Goal: Task Accomplishment & Management: Manage account settings

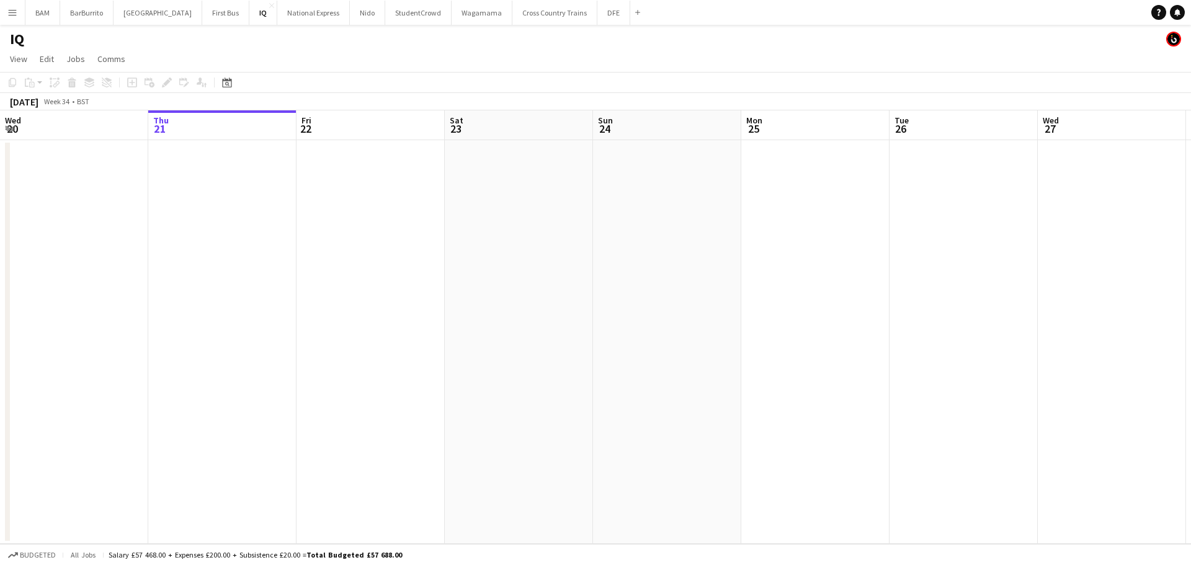
click at [6, 14] on button "Menu" at bounding box center [12, 12] width 25 height 25
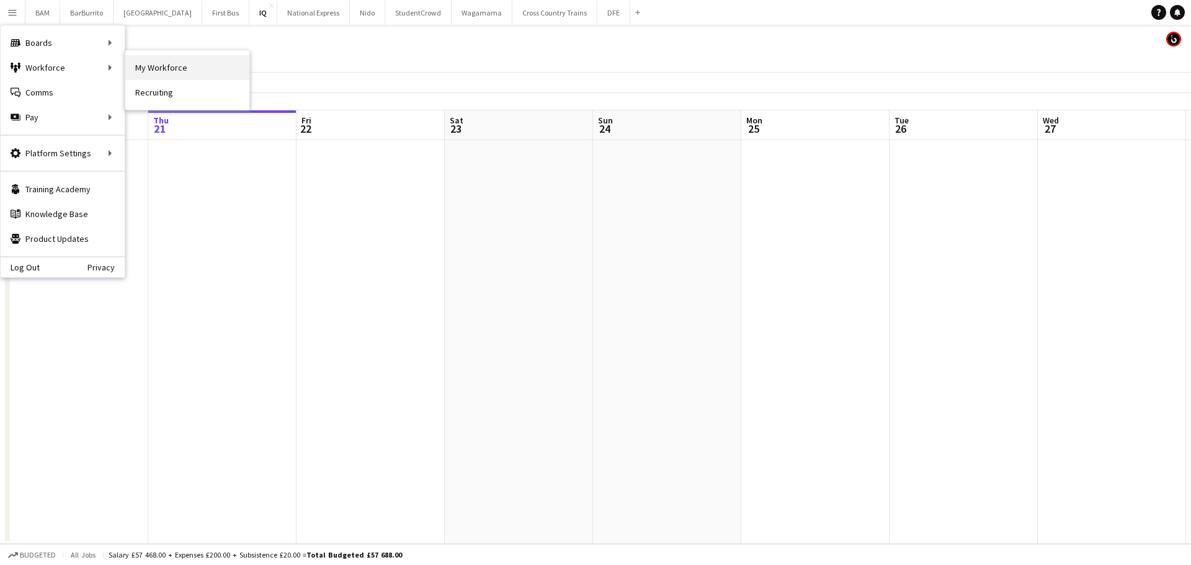
click at [172, 66] on link "My Workforce" at bounding box center [187, 67] width 124 height 25
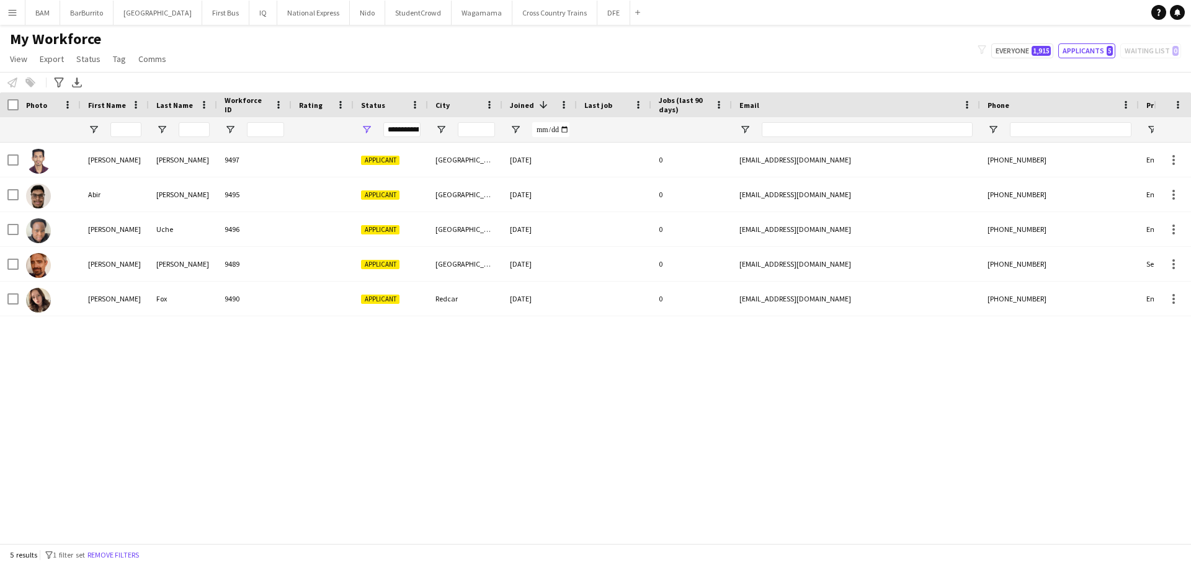
click at [1059, 43] on div "My Workforce View Views Default view New view Update view Delete view Edit name…" at bounding box center [595, 51] width 1191 height 42
click at [1051, 51] on span "1,915" at bounding box center [1041, 51] width 19 height 10
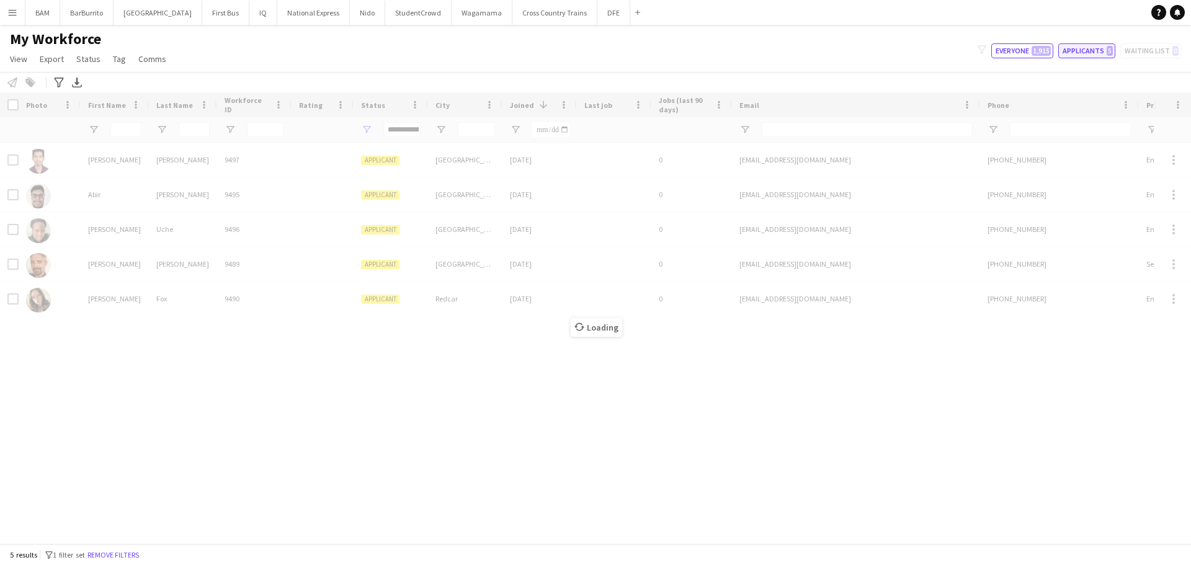
click at [1081, 44] on button "Applicants 5" at bounding box center [1087, 50] width 57 height 15
type input "**********"
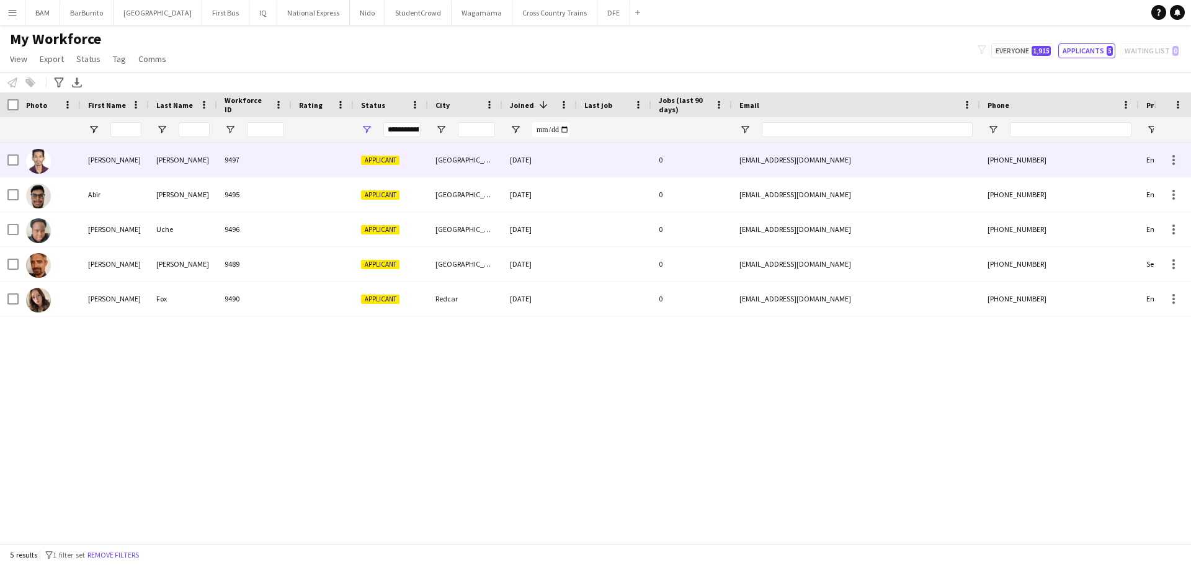
click at [303, 169] on div at bounding box center [323, 160] width 62 height 34
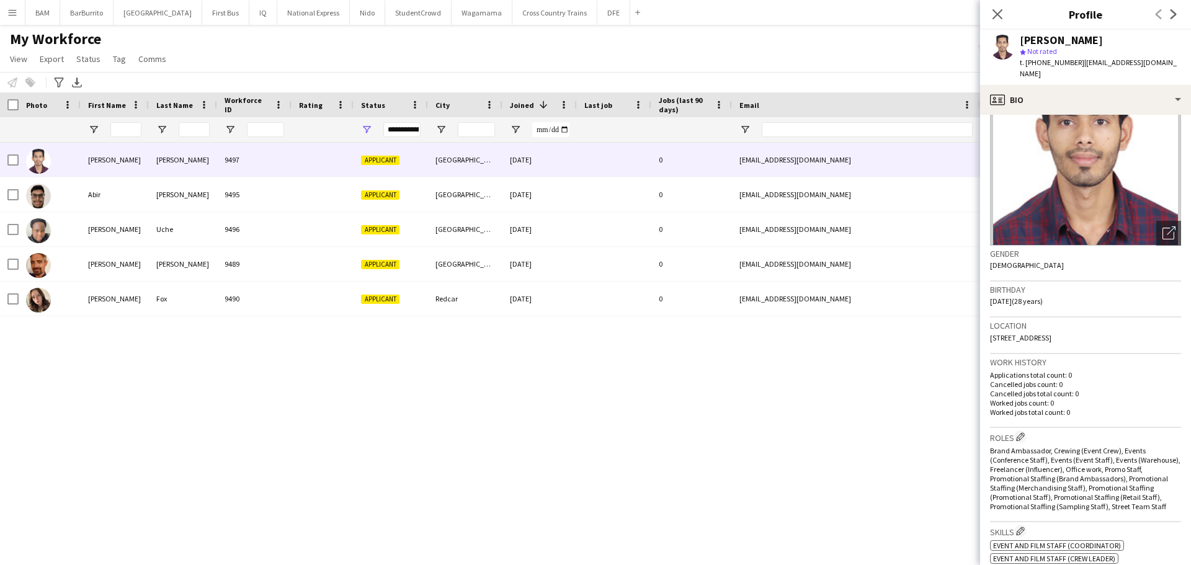
scroll to position [186, 0]
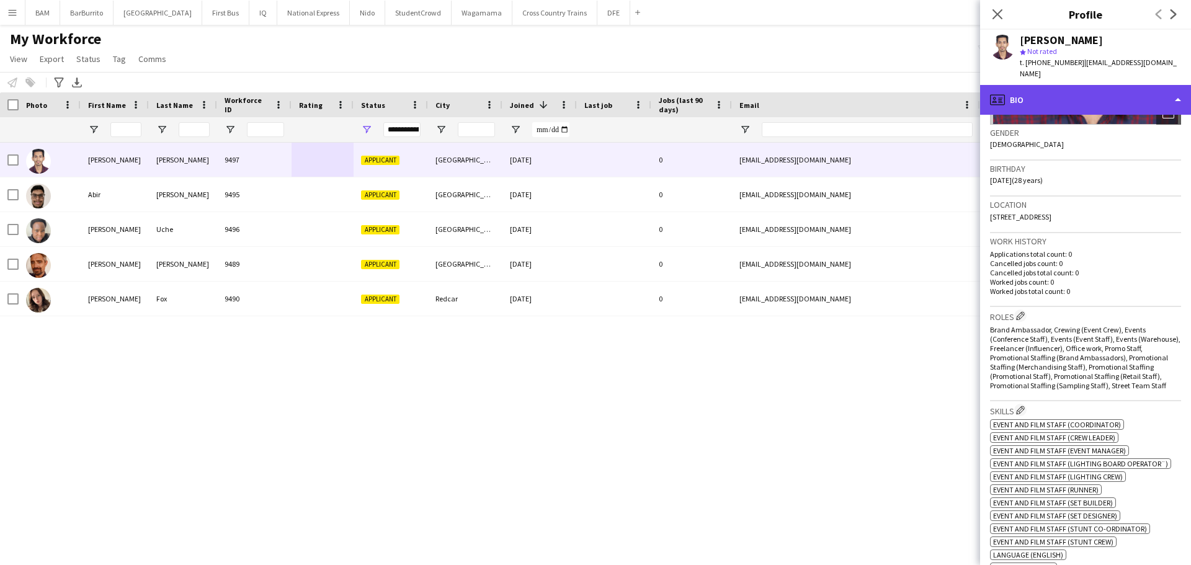
click at [1036, 89] on div "profile Bio" at bounding box center [1085, 100] width 211 height 30
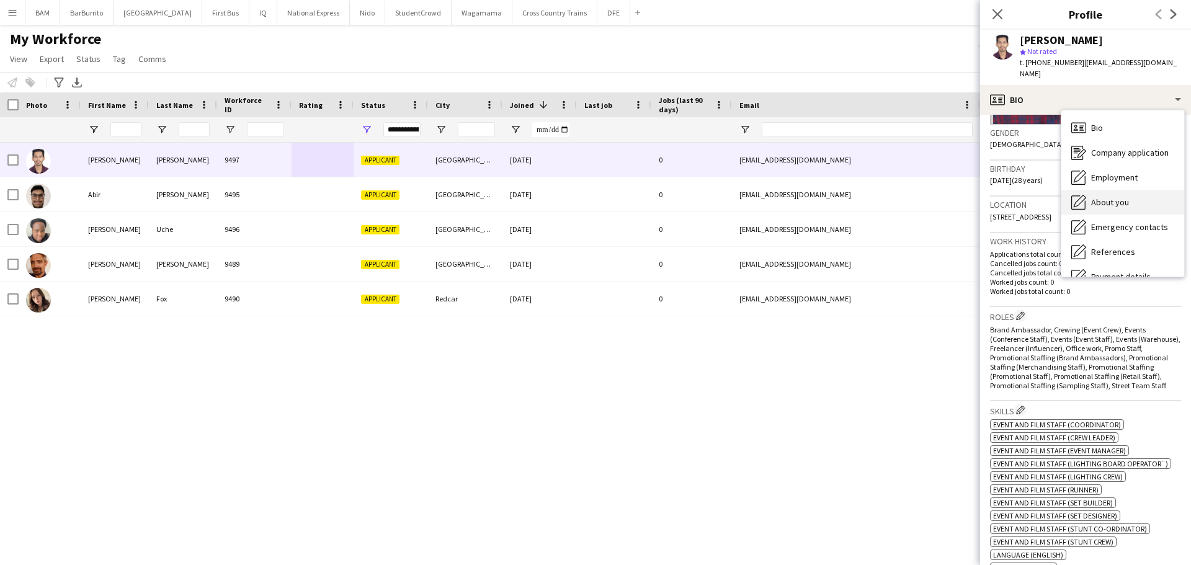
click at [1134, 197] on div "About you About you" at bounding box center [1123, 202] width 123 height 25
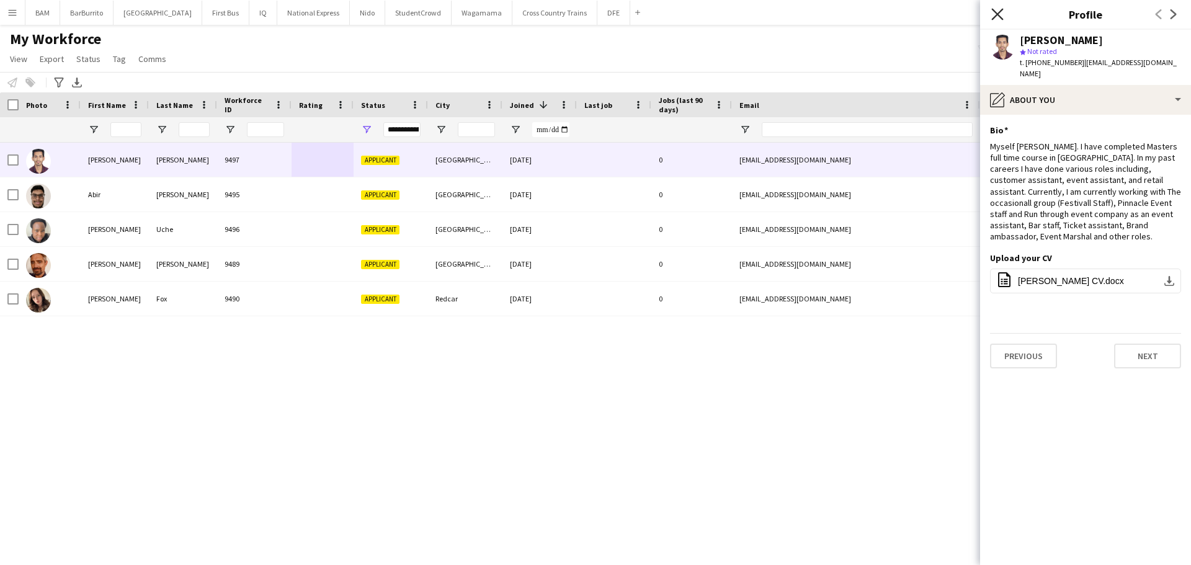
click at [997, 19] on icon "Close pop-in" at bounding box center [998, 14] width 12 height 12
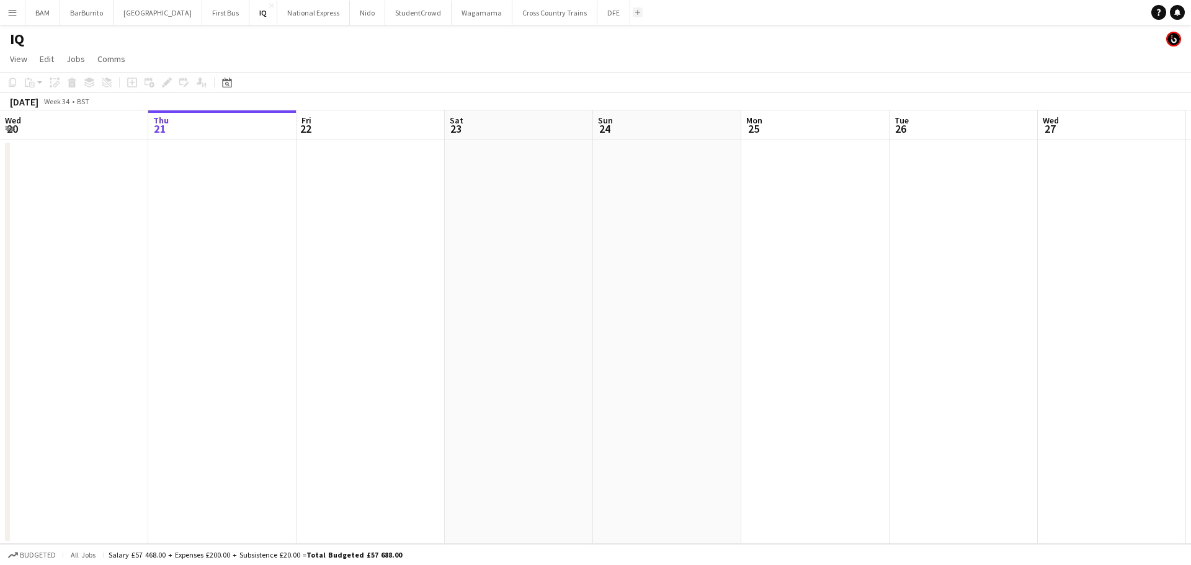
click at [635, 14] on app-icon "Add" at bounding box center [637, 12] width 5 height 5
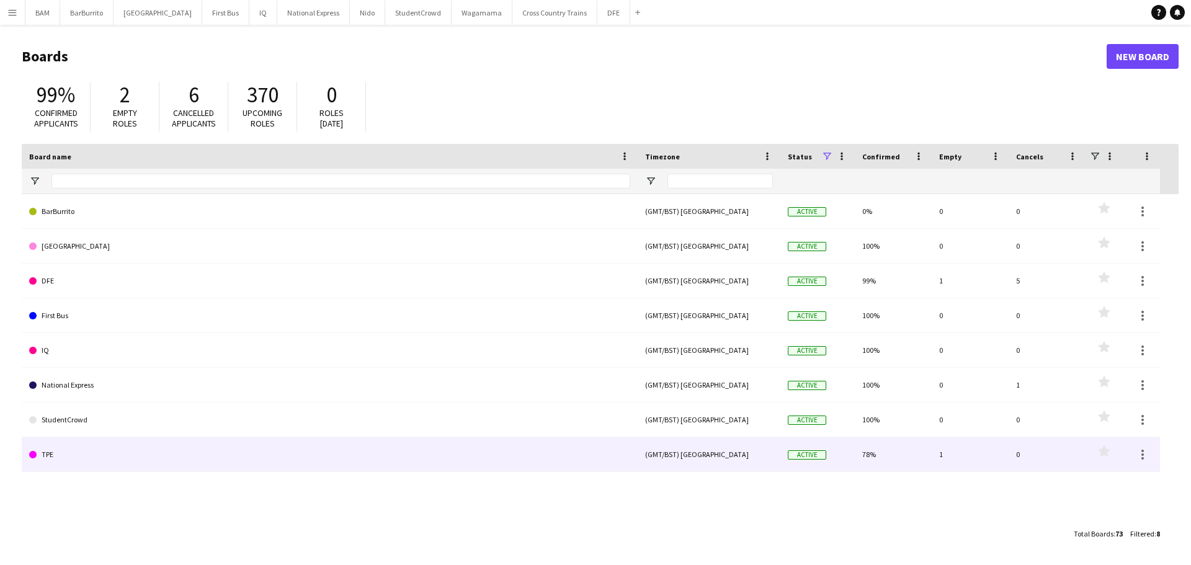
click at [166, 445] on link "TPE" at bounding box center [329, 454] width 601 height 35
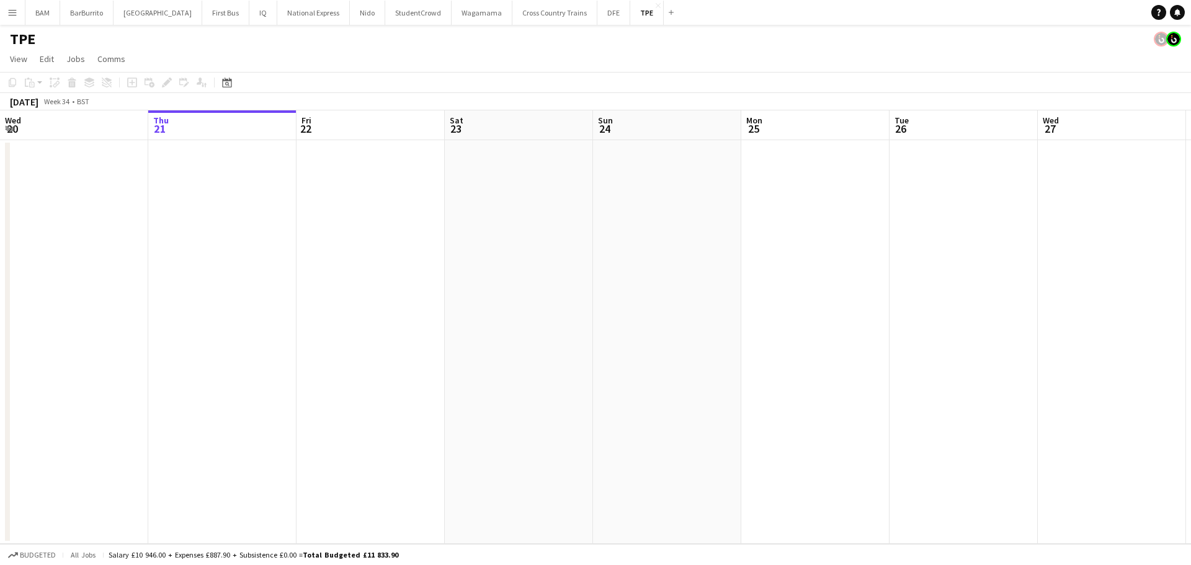
drag, startPoint x: 540, startPoint y: 174, endPoint x: 19, endPoint y: 172, distance: 521.2
click at [19, 172] on app-calendar-viewport "Mon 18 Tue 19 Wed 20 Thu 21 Fri 22 Sat 23 Sun 24 Mon 25 Tue 26 Wed 27 Thu 28 Fr…" at bounding box center [595, 327] width 1191 height 434
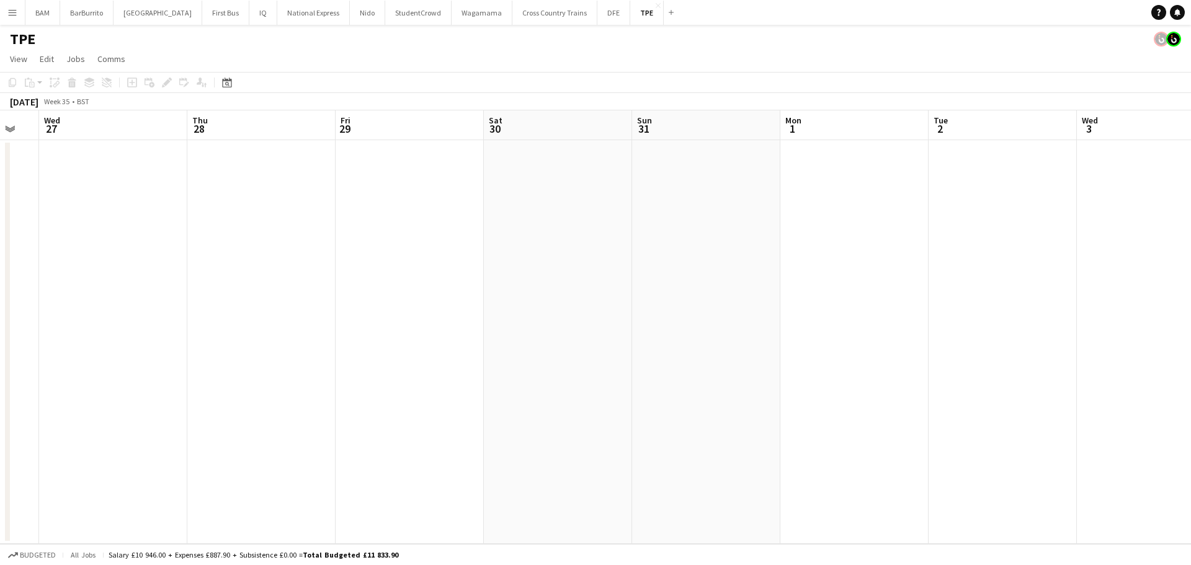
drag, startPoint x: 410, startPoint y: 198, endPoint x: 823, endPoint y: 225, distance: 414.7
click at [171, 212] on app-calendar-viewport "Sun 24 Mon 25 Tue 26 Wed 27 Thu 28 Fri 29 Sat 30 Sun 31 Mon 1 Tue 2 Wed 3 Thu 4…" at bounding box center [595, 327] width 1191 height 434
drag, startPoint x: 352, startPoint y: 249, endPoint x: 261, endPoint y: 253, distance: 91.3
click at [261, 253] on app-calendar-viewport "Thu 28 Fri 29 Sat 30 Sun 31 Mon 1 Tue 2 Wed 3 Thu 4 Fri 5 Sat 6 Sun 7 Mon 8 Tue…" at bounding box center [595, 327] width 1191 height 434
drag, startPoint x: 961, startPoint y: 290, endPoint x: 551, endPoint y: 284, distance: 410.2
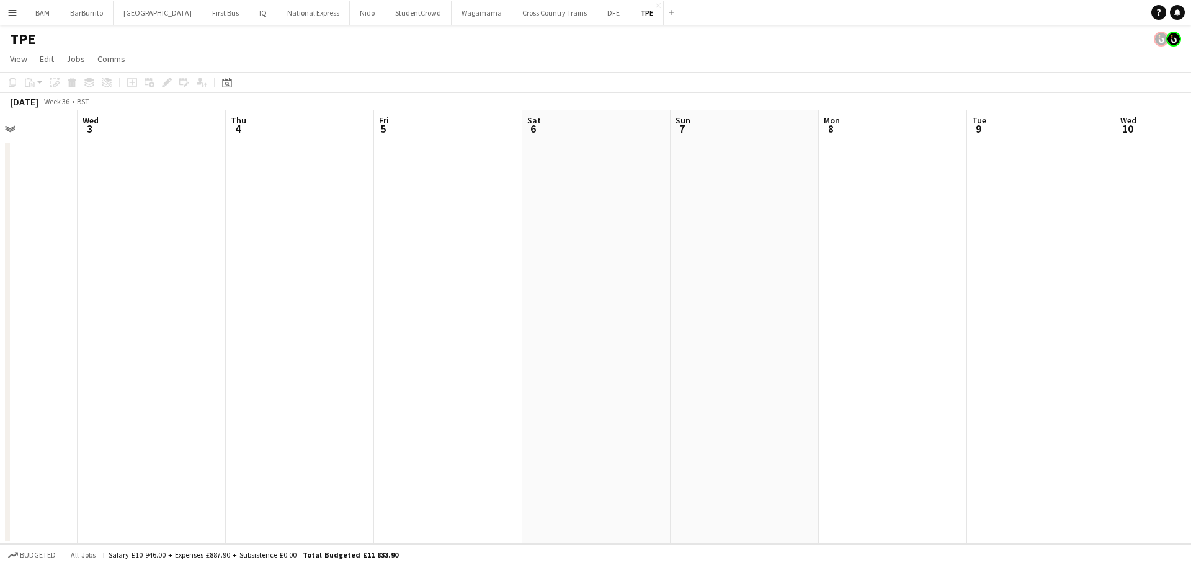
click at [361, 292] on app-calendar-viewport "Sun 31 Mon 1 Tue 2 Wed 3 Thu 4 Fri 5 Sat 6 Sun 7 Mon 8 Tue 9 Wed 10 Thu 11 Fri …" at bounding box center [595, 327] width 1191 height 434
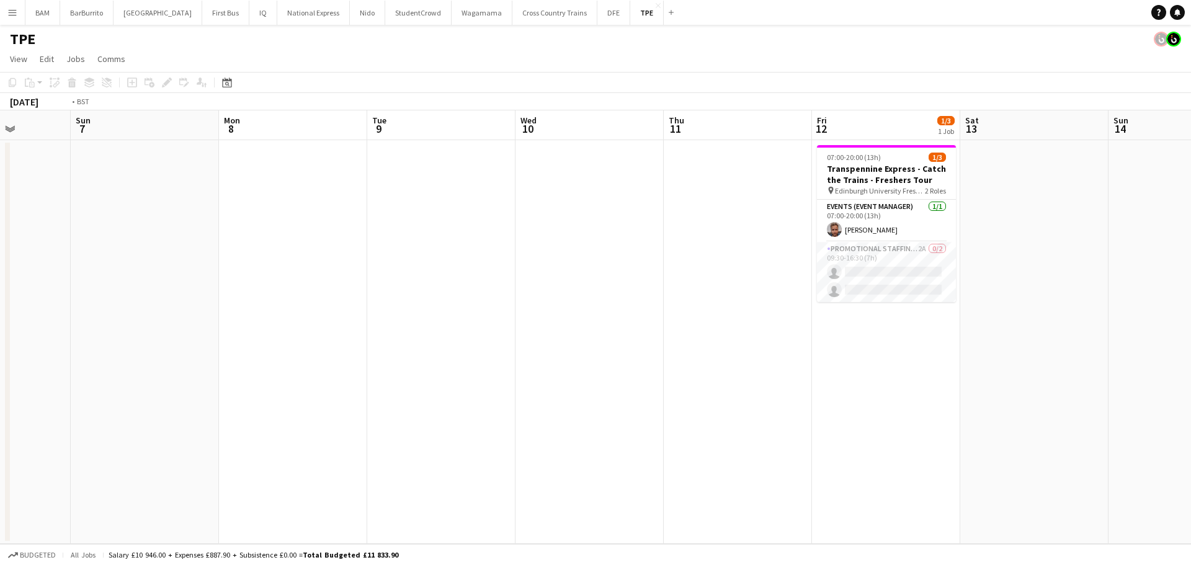
drag, startPoint x: 704, startPoint y: 300, endPoint x: 790, endPoint y: 285, distance: 87.5
click at [364, 278] on app-calendar-viewport "Thu 4 Fri 5 Sat 6 Sun 7 Mon 8 Tue 9 Wed 10 Thu 11 Fri 12 1/3 1 Job Sat 13 Sun 1…" at bounding box center [595, 327] width 1191 height 434
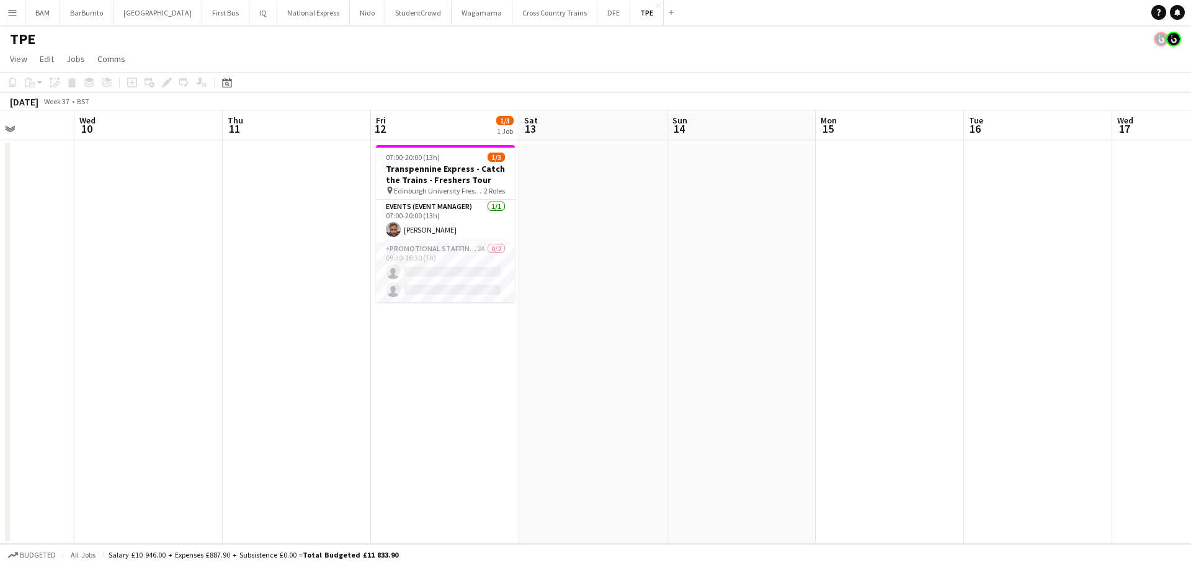
drag, startPoint x: 771, startPoint y: 300, endPoint x: 179, endPoint y: 258, distance: 594.0
click at [179, 258] on app-calendar-viewport "Sun 7 Mon 8 Tue 9 Wed 10 Thu 11 Fri 12 1/3 1 Job Sat 13 Sun 14 Mon 15 Tue 16 We…" at bounding box center [595, 327] width 1191 height 434
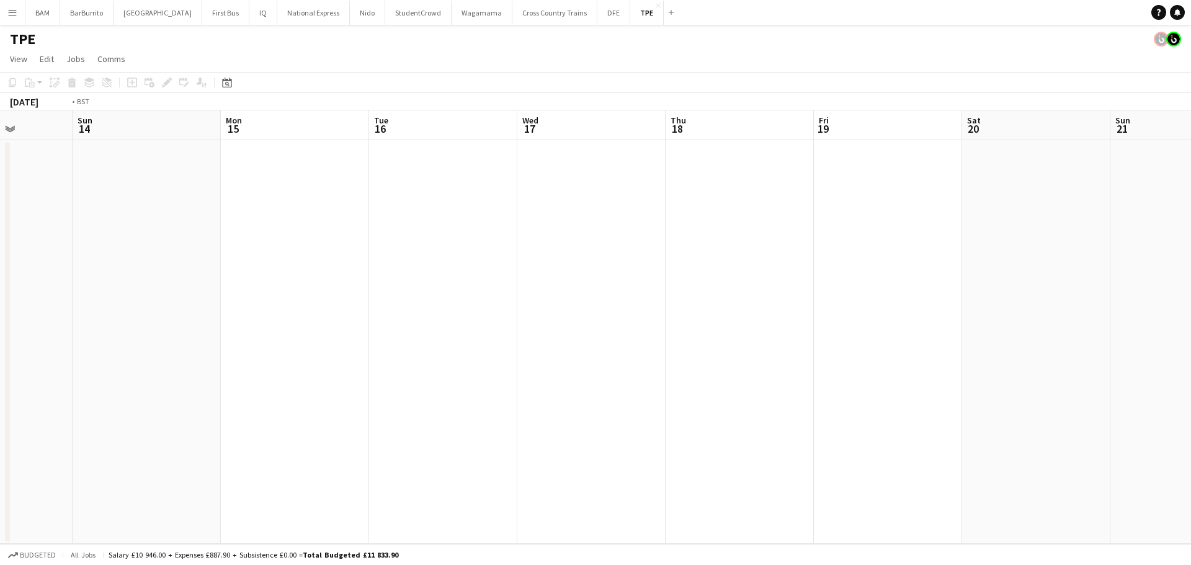
drag, startPoint x: 929, startPoint y: 334, endPoint x: 394, endPoint y: 307, distance: 536.1
click at [410, 307] on app-calendar-viewport "Thu 11 Fri 12 1/3 1 Job Sat 13 Sun 14 Mon 15 Tue 16 Wed 17 Thu 18 Fri 19 Sat 20…" at bounding box center [595, 327] width 1191 height 434
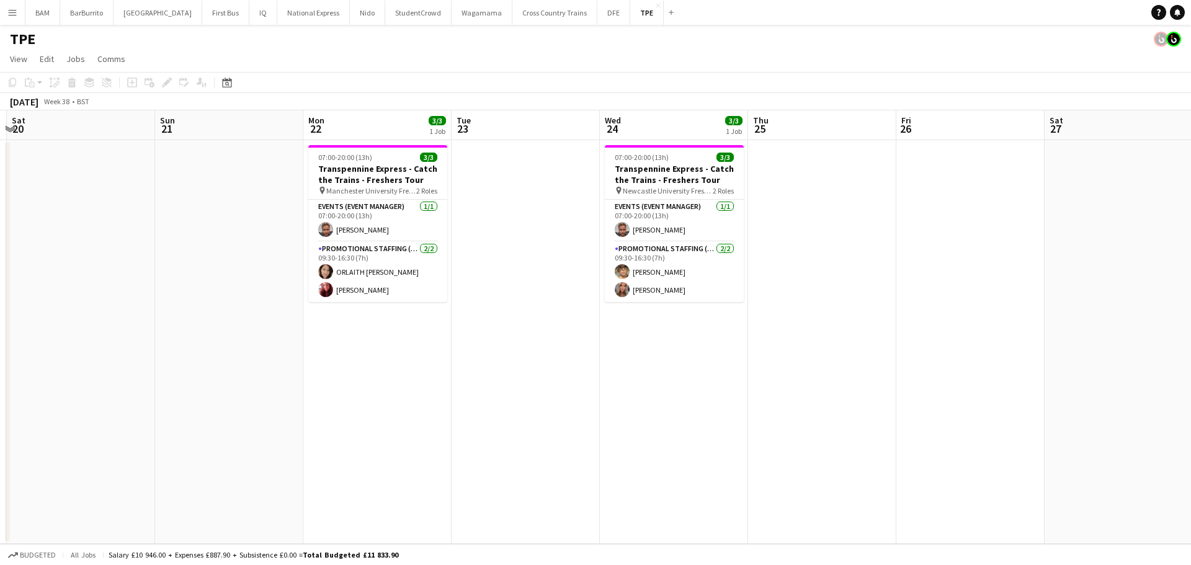
drag, startPoint x: 919, startPoint y: 324, endPoint x: 552, endPoint y: 302, distance: 368.0
click at [552, 302] on app-calendar-viewport "Wed 17 Thu 18 Fri 19 Sat 20 Sun 21 Mon 22 3/3 1 Job Tue 23 Wed 24 3/3 1 Job Thu…" at bounding box center [595, 327] width 1191 height 434
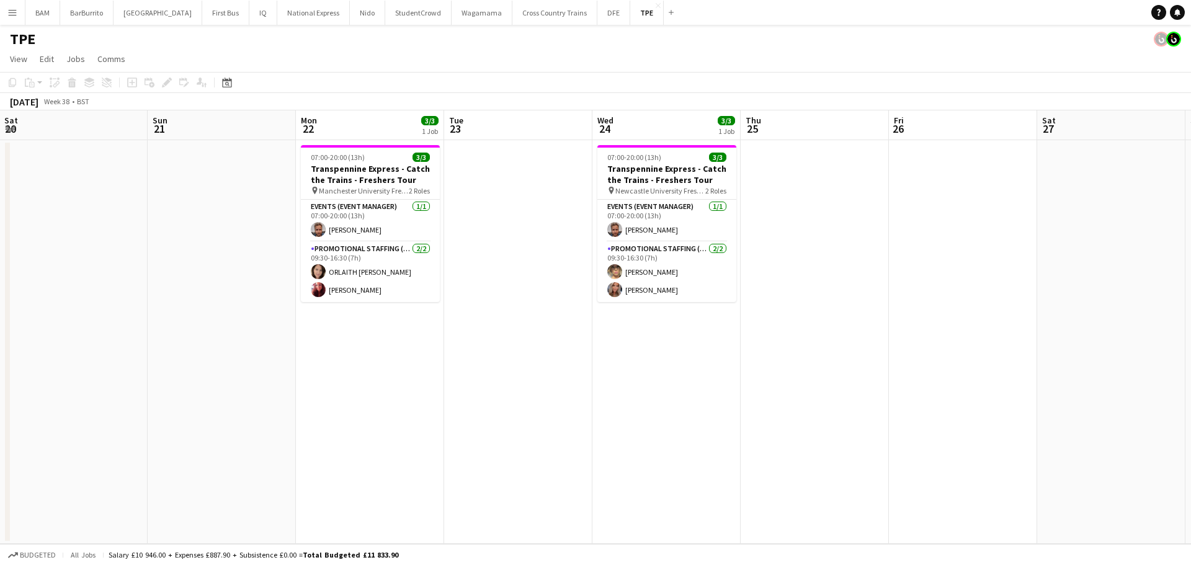
scroll to position [0, 449]
drag, startPoint x: 786, startPoint y: 337, endPoint x: 944, endPoint y: 329, distance: 158.4
click at [944, 329] on app-calendar-viewport "Wed 17 Thu 18 Fri 19 Sat 20 Sun 21 Mon 22 3/3 1 Job Tue 23 Wed 24 3/3 1 Job Thu…" at bounding box center [595, 327] width 1191 height 434
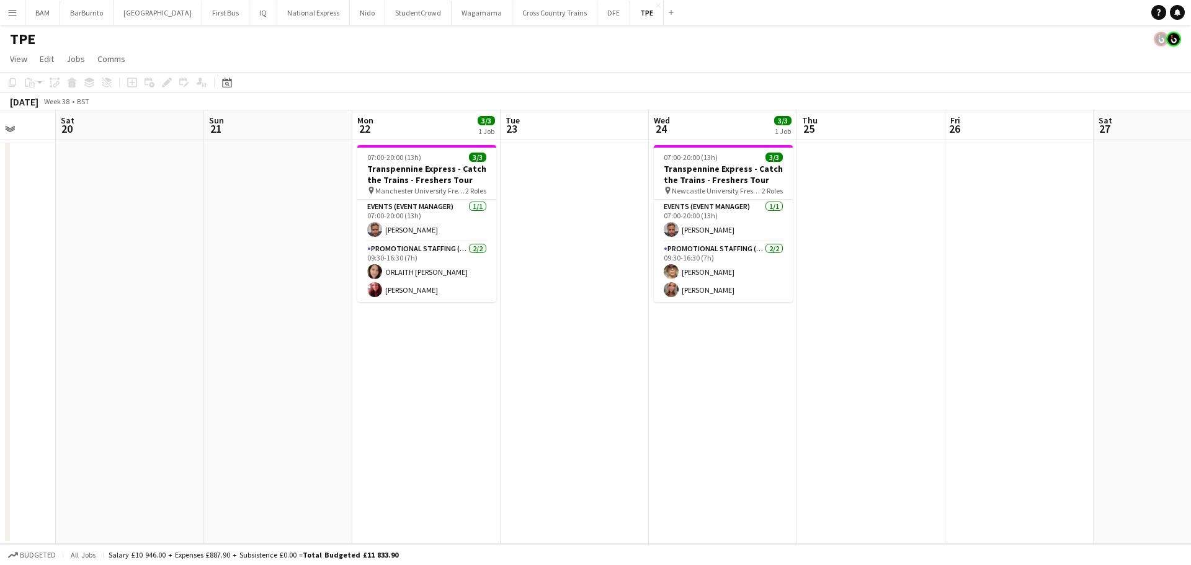
scroll to position [0, 429]
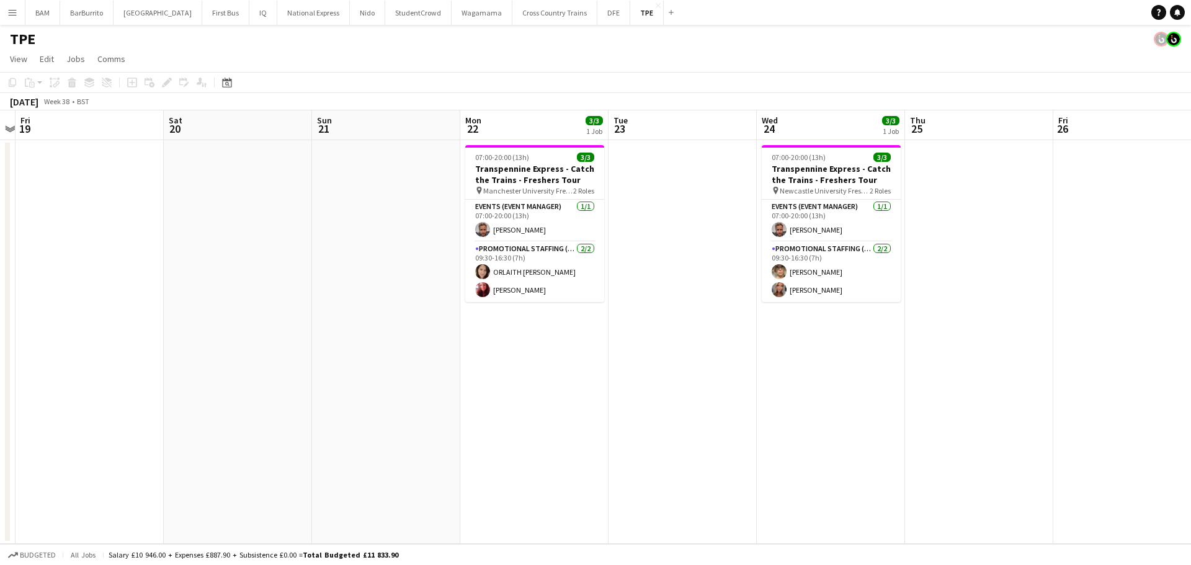
drag, startPoint x: 632, startPoint y: 334, endPoint x: 620, endPoint y: 308, distance: 29.2
click at [620, 319] on app-calendar-viewport "Tue 16 Wed 17 Thu 18 Fri 19 Sat 20 Sun 21 Mon 22 3/3 1 Job Tue 23 Wed 24 3/3 1 …" at bounding box center [595, 327] width 1191 height 434
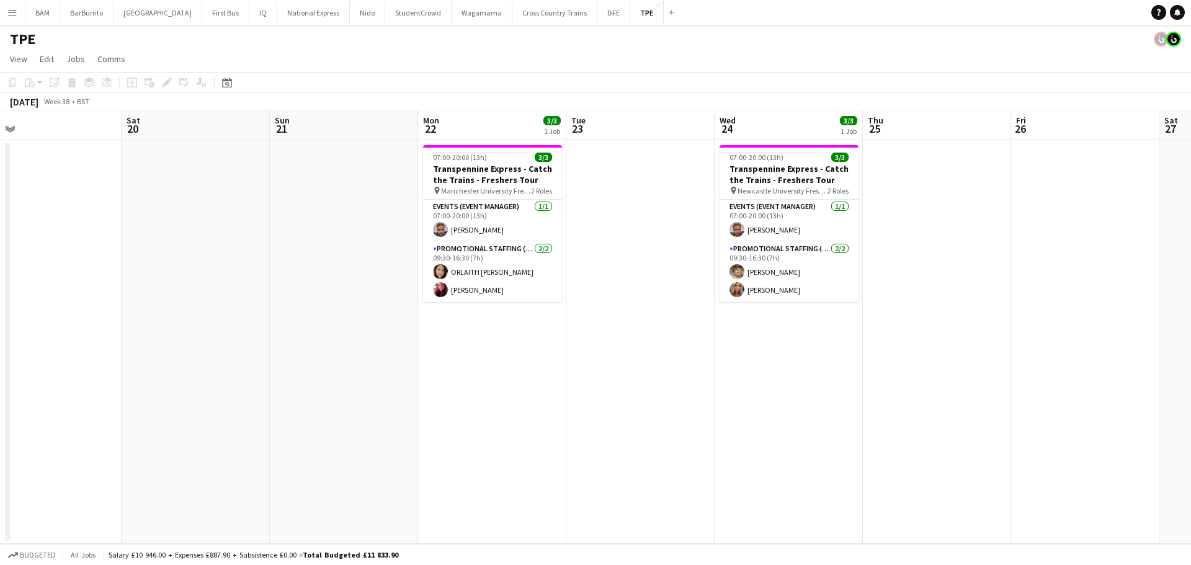
drag, startPoint x: 491, startPoint y: 401, endPoint x: 718, endPoint y: 398, distance: 226.5
click at [767, 388] on app-calendar-viewport "Wed 17 Thu 18 Fri 19 Sat 20 Sun 21 Mon 22 3/3 1 Job Tue 23 Wed 24 3/3 1 Job Thu…" at bounding box center [595, 327] width 1191 height 434
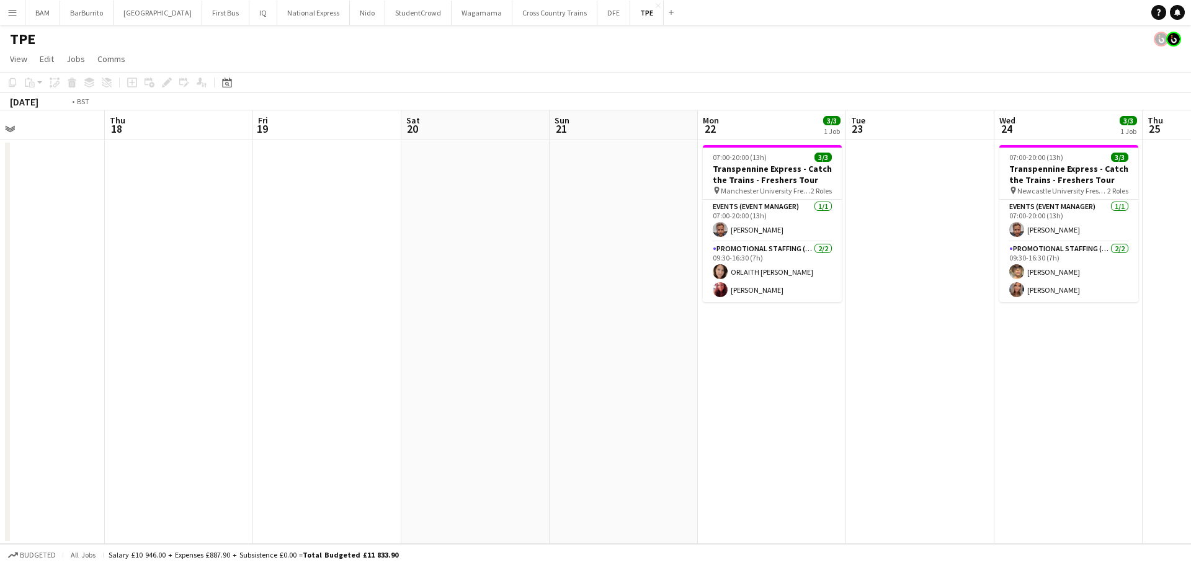
drag, startPoint x: 846, startPoint y: 373, endPoint x: 797, endPoint y: 380, distance: 49.6
click at [847, 373] on app-calendar-viewport "Mon 15 Tue 16 Wed 17 Thu 18 Fri 19 Sat 20 Sun 21 Mon 22 3/3 1 Job Tue 23 Wed 24…" at bounding box center [595, 327] width 1191 height 434
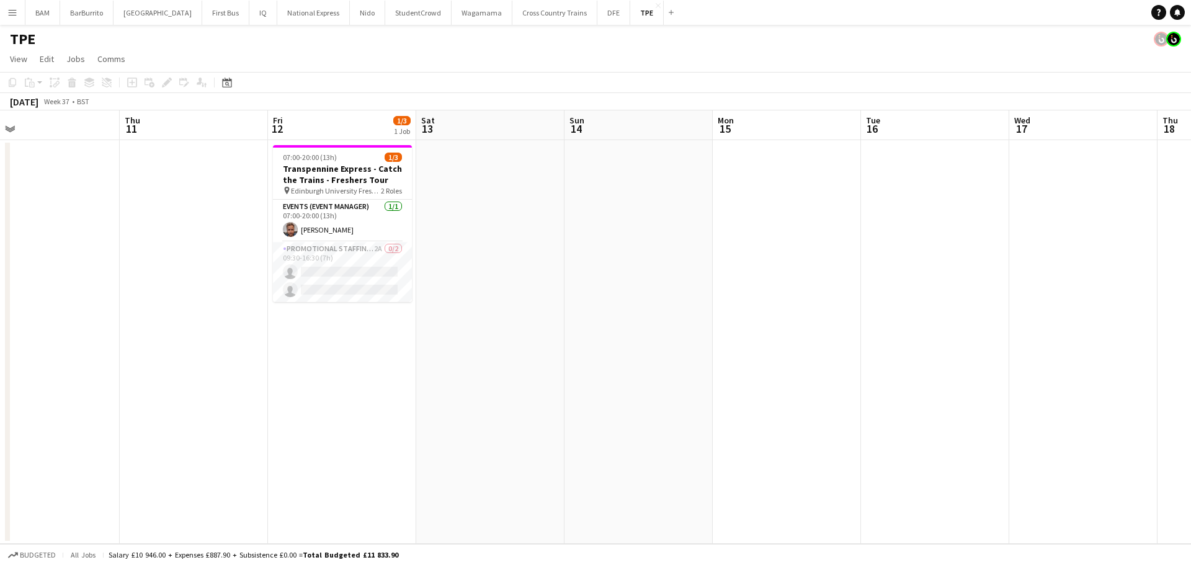
drag, startPoint x: 668, startPoint y: 337, endPoint x: 730, endPoint y: 339, distance: 62.7
click at [878, 336] on app-calendar-viewport "Mon 8 Tue 9 Wed 10 Thu 11 Fri 12 1/3 1 Job Sat 13 Sun 14 Mon 15 Tue 16 Wed 17 T…" at bounding box center [595, 327] width 1191 height 434
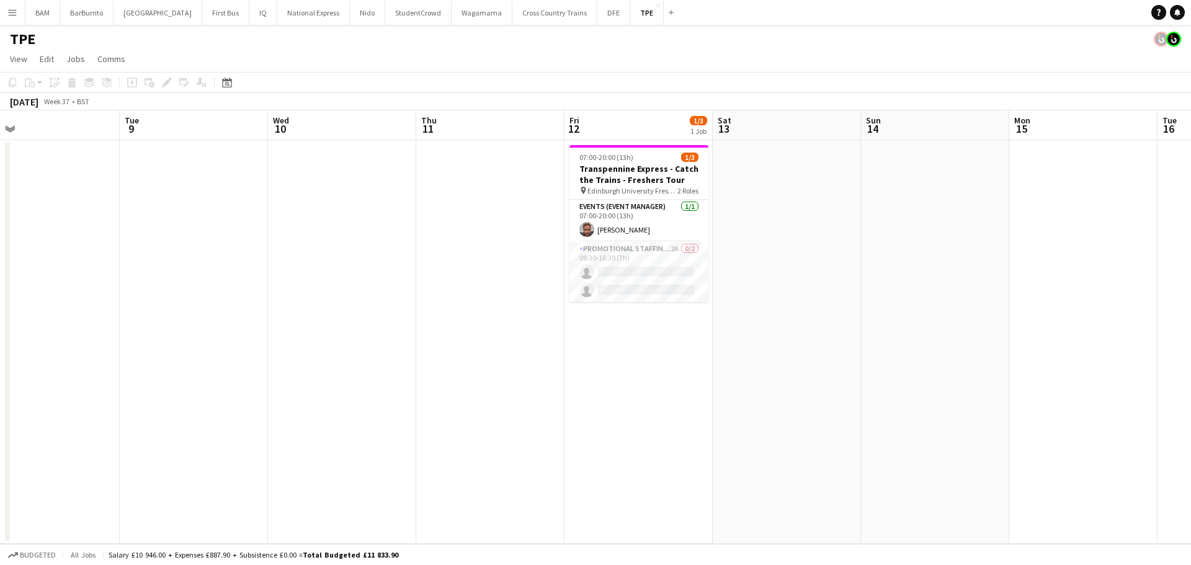
scroll to position [0, 324]
drag, startPoint x: 434, startPoint y: 341, endPoint x: 458, endPoint y: 339, distance: 23.6
click at [458, 339] on app-calendar-viewport "Sat 6 Sun 7 Mon 8 Tue 9 Wed 10 Thu 11 Fri 12 1/3 1 Job Sat 13 Sun 14 Mon 15 Tue…" at bounding box center [595, 327] width 1191 height 434
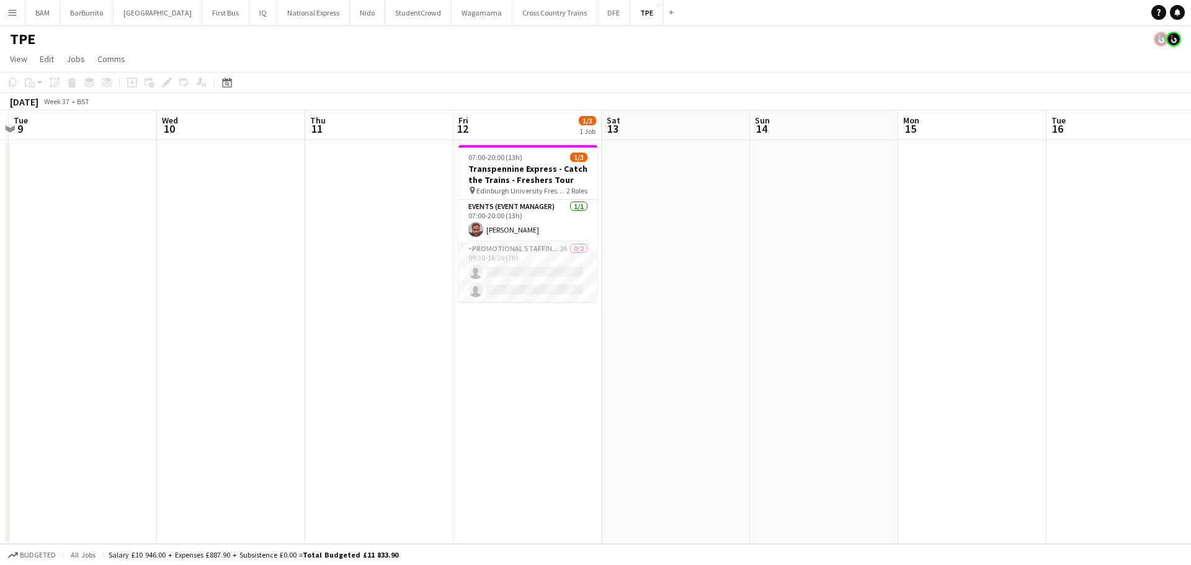
drag, startPoint x: 830, startPoint y: 220, endPoint x: 434, endPoint y: 202, distance: 395.6
click at [447, 204] on app-calendar-viewport "Sat 6 Sun 7 Mon 8 Tue 9 Wed 10 Thu 11 Fri 12 1/3 1 Job Sat 13 Sun 14 Mon 15 Tue…" at bounding box center [595, 327] width 1191 height 434
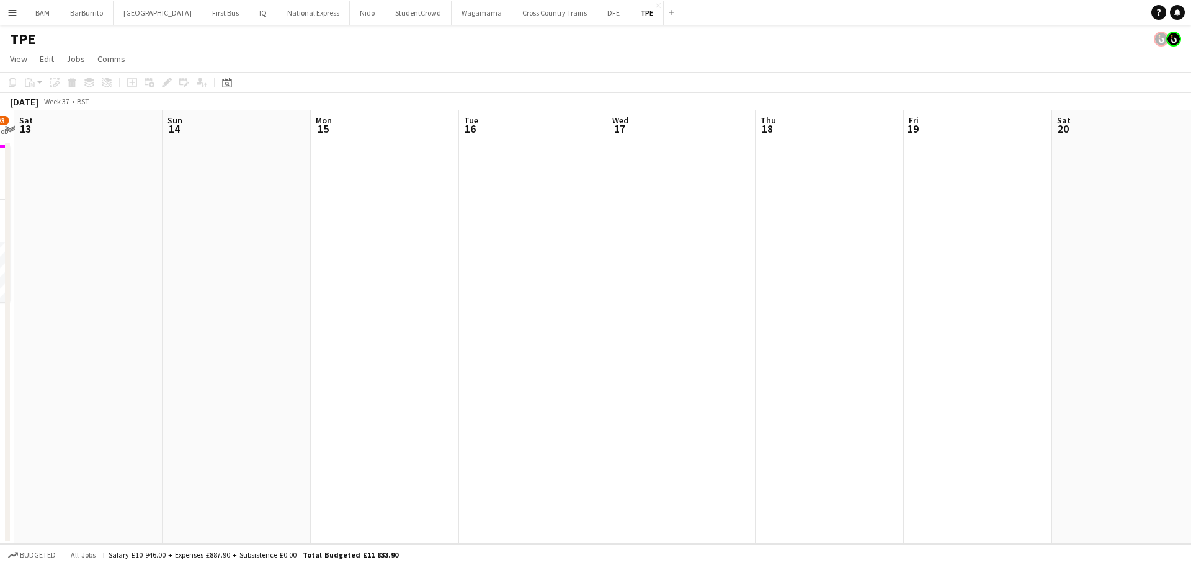
drag, startPoint x: 872, startPoint y: 246, endPoint x: 767, endPoint y: 270, distance: 107.6
click at [501, 259] on app-calendar-viewport "Tue 9 Wed 10 Thu 11 Fri 12 1/3 1 Job Sat 13 Sun 14 Mon 15 Tue 16 Wed 17 Thu 18 …" at bounding box center [595, 327] width 1191 height 434
drag, startPoint x: 794, startPoint y: 292, endPoint x: 397, endPoint y: 282, distance: 396.6
click at [397, 282] on app-calendar-viewport "Thu 11 Fri 12 1/3 1 Job Sat 13 Sun 14 Mon 15 Tue 16 Wed 17 Thu 18 Fri 19 Sat 20…" at bounding box center [595, 327] width 1191 height 434
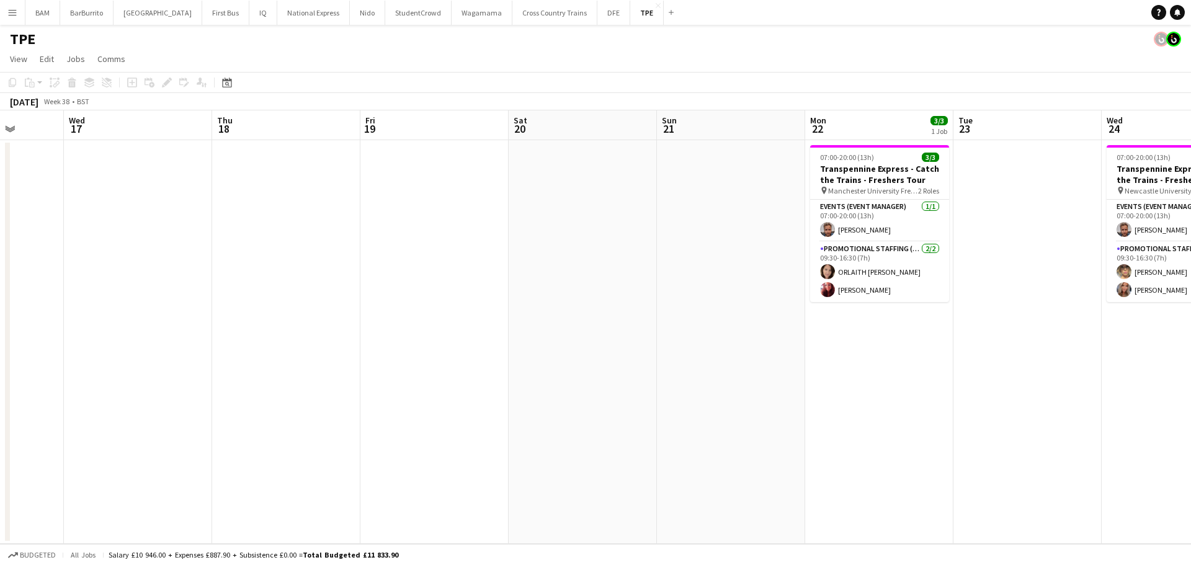
scroll to position [0, 490]
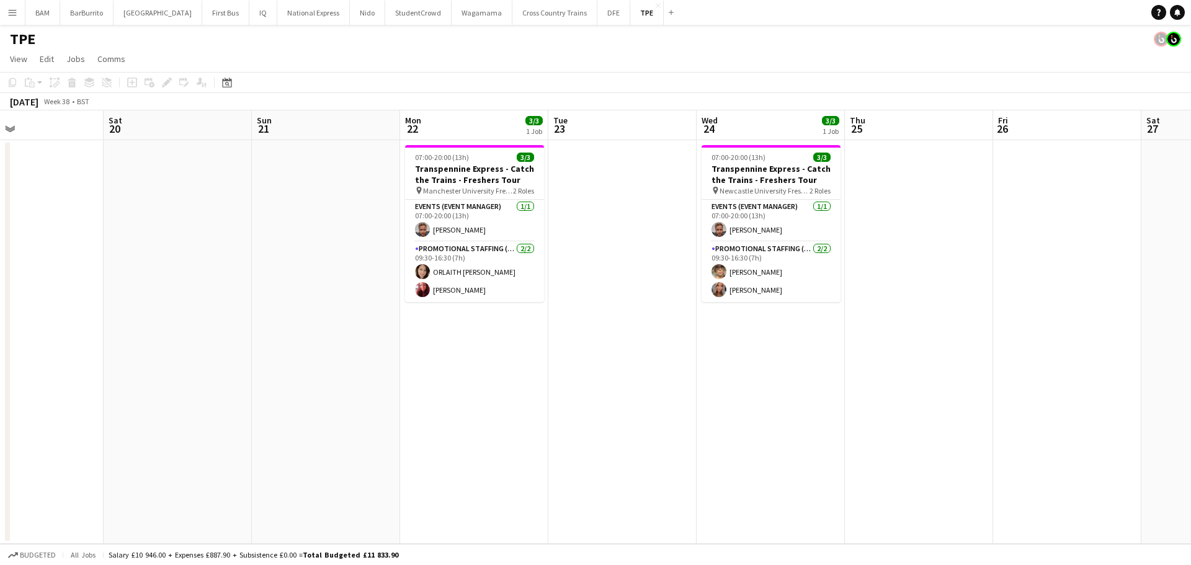
drag, startPoint x: 701, startPoint y: 299, endPoint x: 295, endPoint y: 295, distance: 405.2
click at [295, 295] on app-calendar-viewport "Tue 16 Wed 17 Thu 18 Fri 19 Sat 20 Sun 21 Mon 22 3/3 1 Job Tue 23 Wed 24 3/3 1 …" at bounding box center [595, 327] width 1191 height 434
click at [493, 277] on app-card-role "Promotional Staffing (Brand Ambassadors) 2/2 09:30-16:30 (7h) ORLAITH Cartwrigh…" at bounding box center [474, 272] width 139 height 60
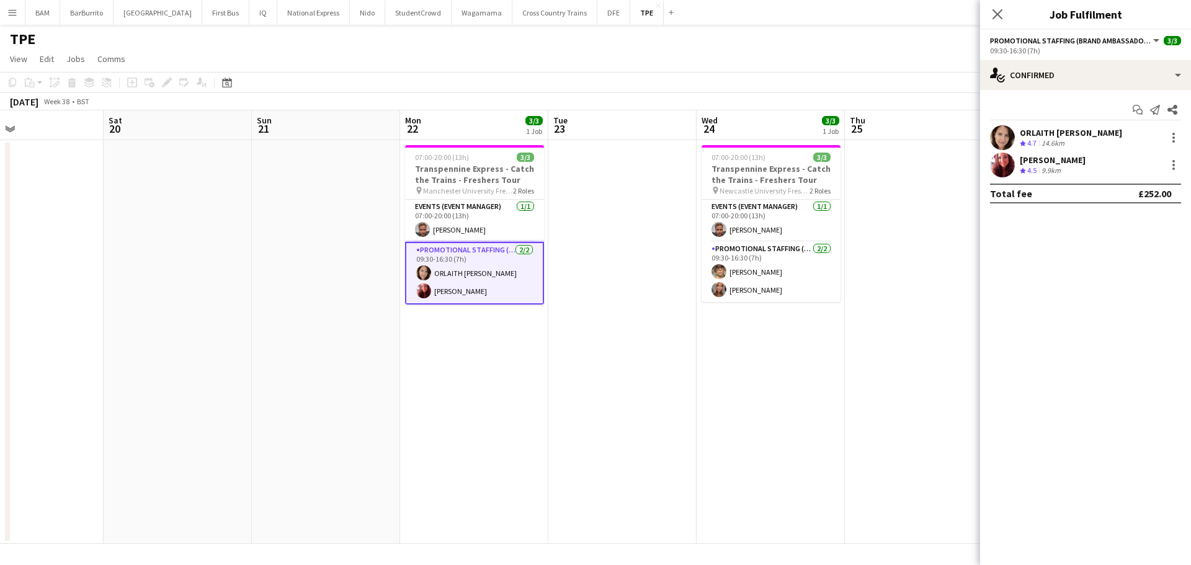
click at [1040, 129] on div "ORLAITH Cartwright" at bounding box center [1071, 132] width 102 height 11
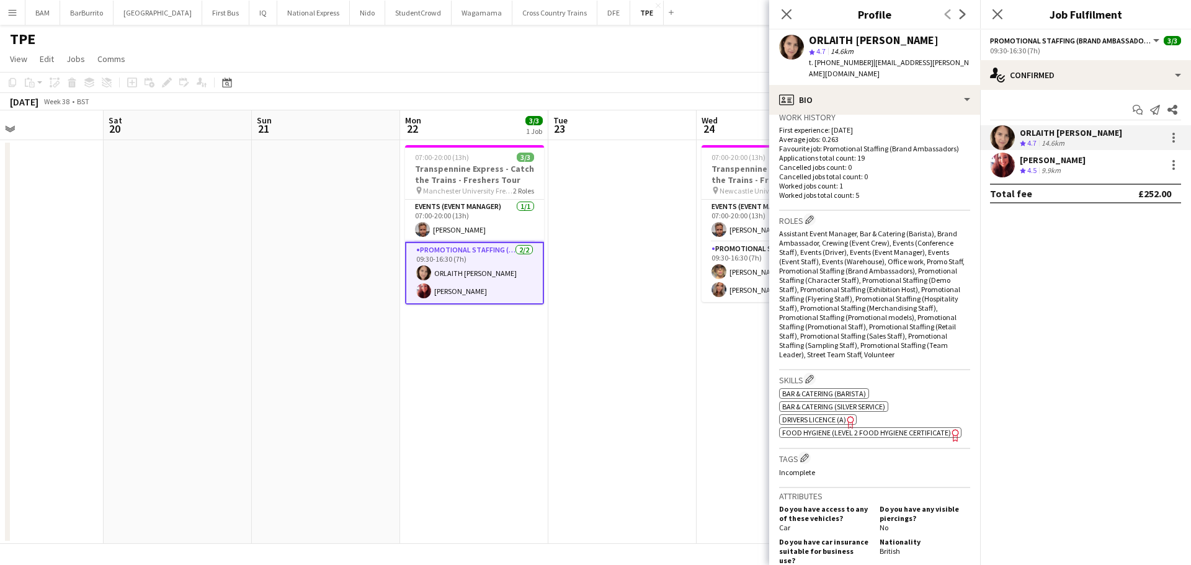
scroll to position [558, 0]
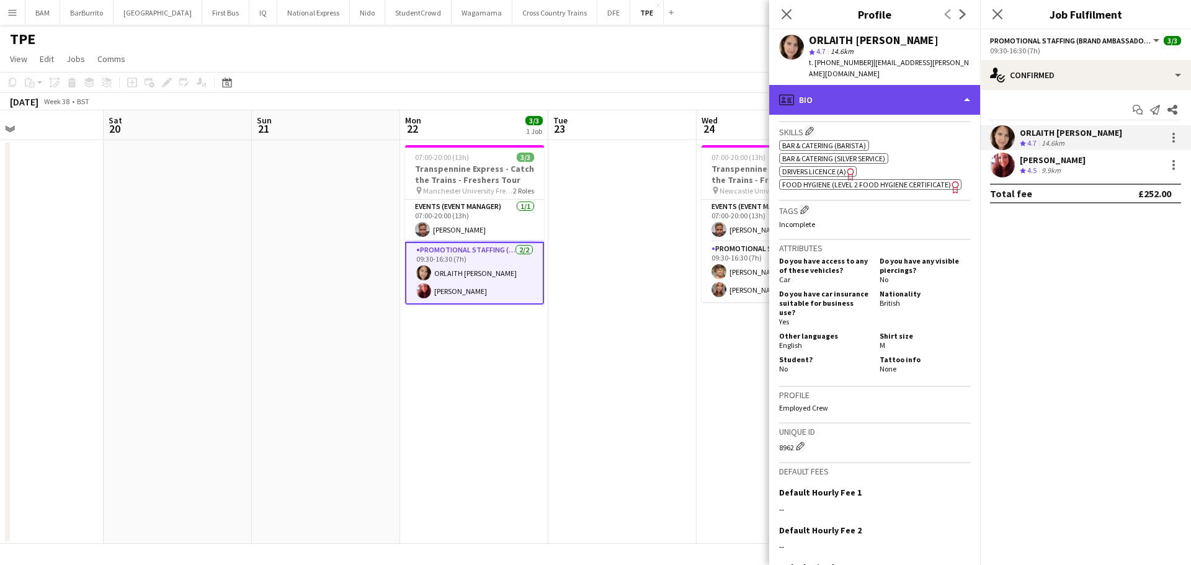
click at [891, 85] on div "profile Bio" at bounding box center [874, 100] width 211 height 30
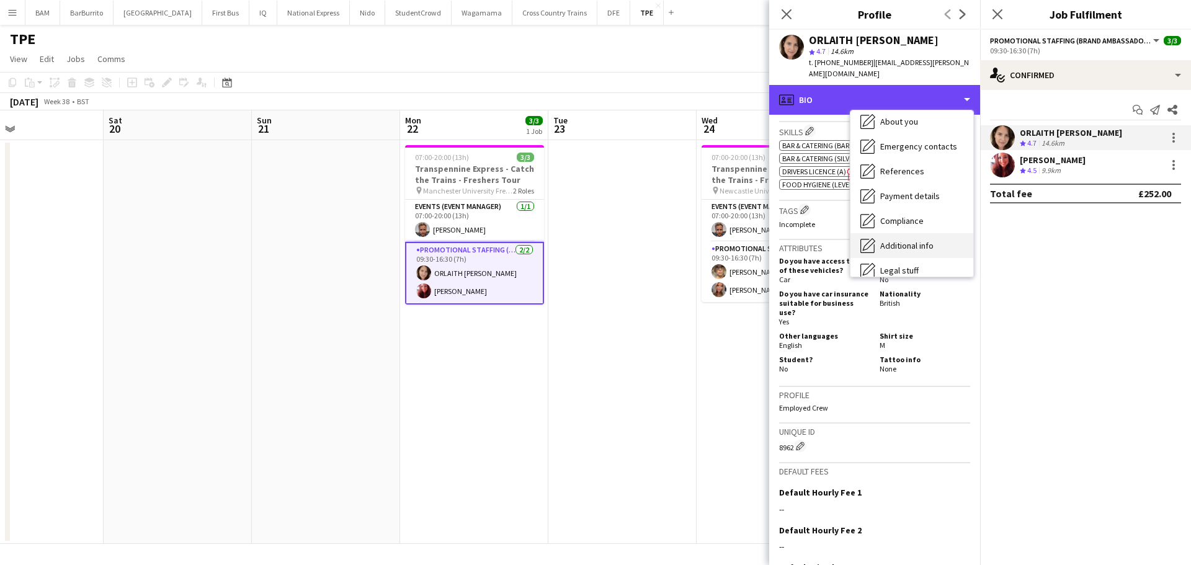
scroll to position [141, 0]
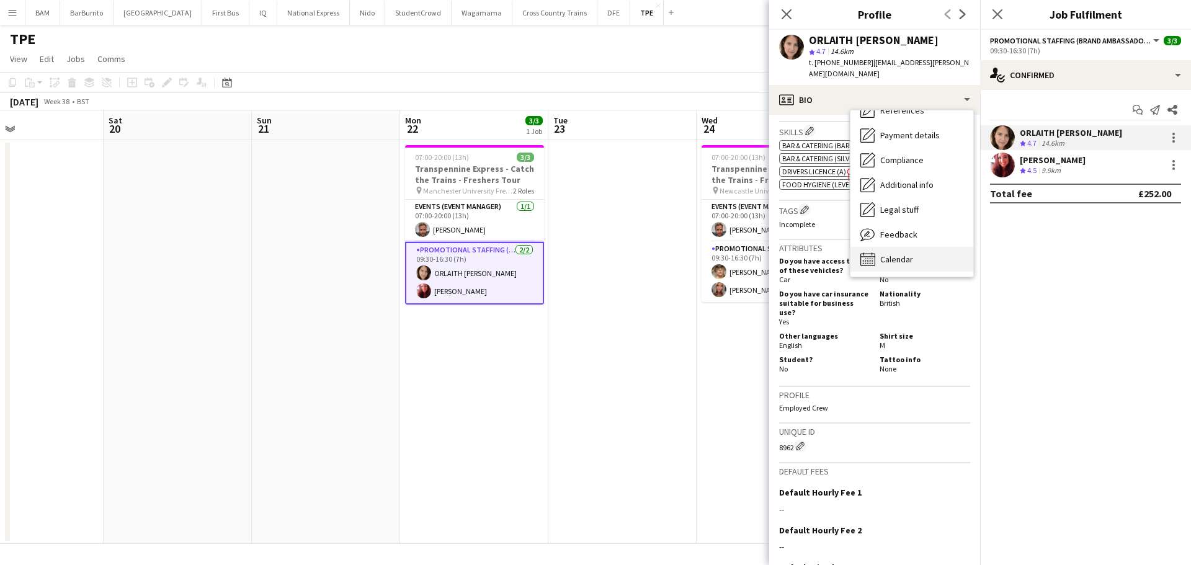
click at [924, 247] on div "Calendar Calendar" at bounding box center [912, 259] width 123 height 25
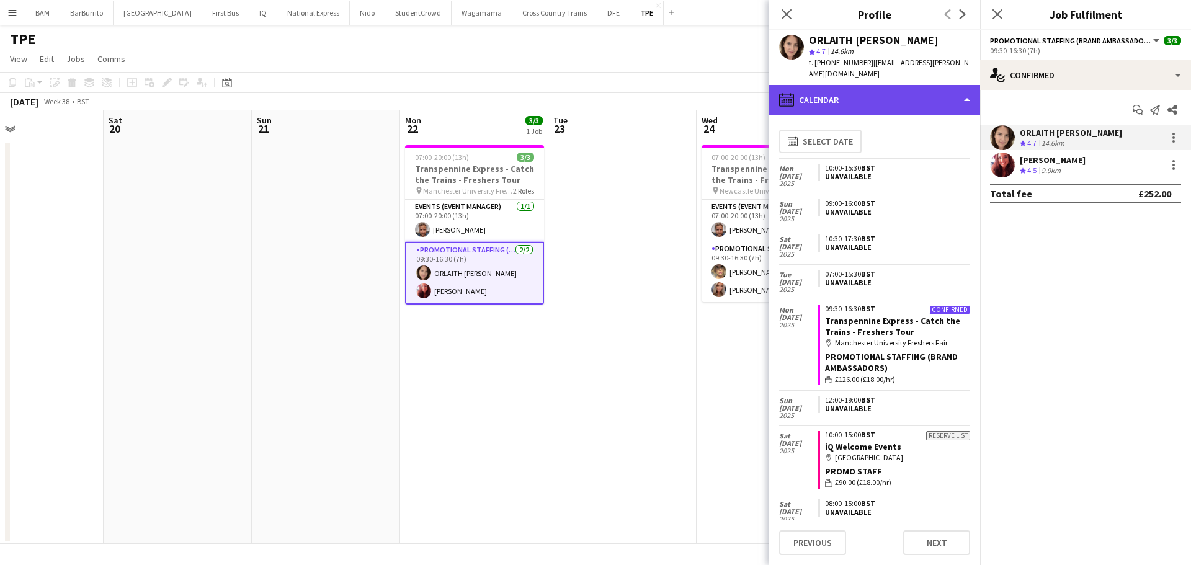
click at [894, 86] on div "calendar-full Calendar" at bounding box center [874, 100] width 211 height 30
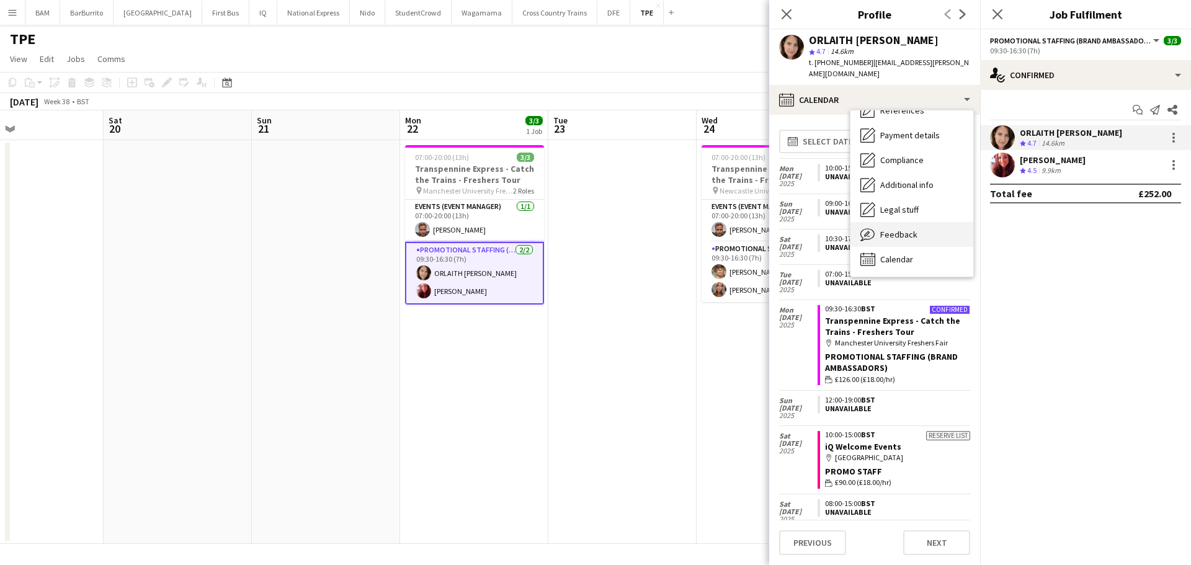
click at [916, 223] on div "Feedback Feedback" at bounding box center [912, 234] width 123 height 25
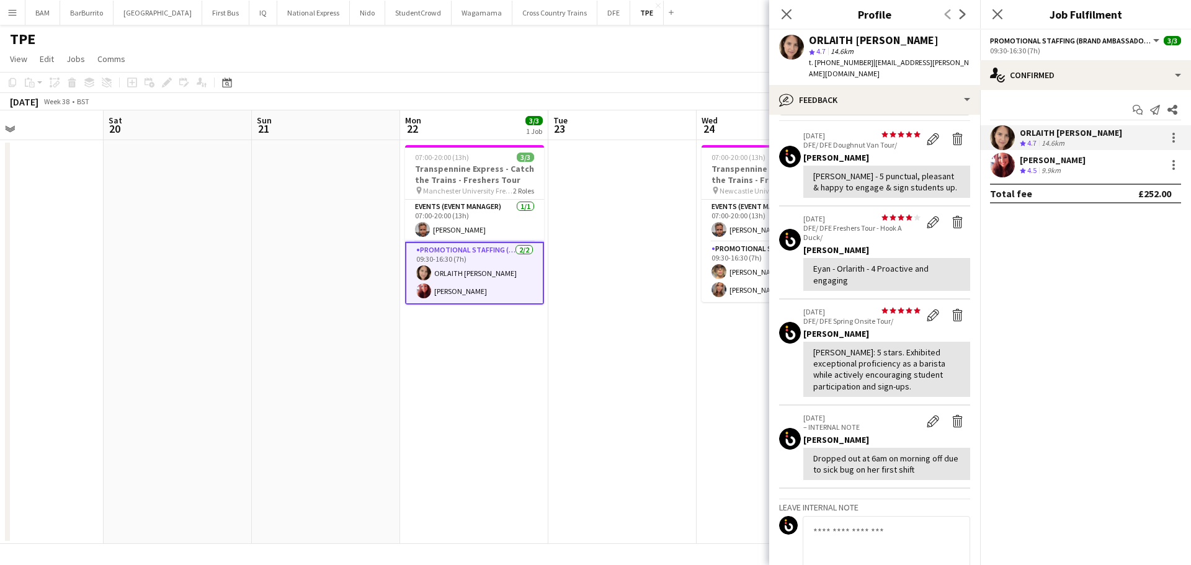
scroll to position [62, 0]
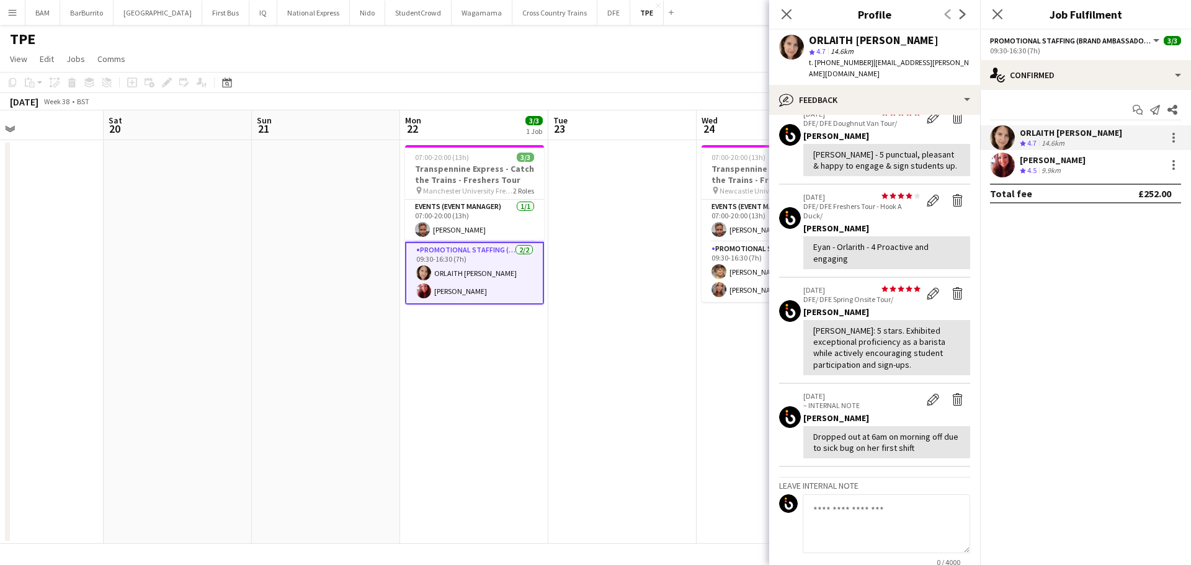
click at [1033, 167] on span "4.5" at bounding box center [1031, 170] width 9 height 9
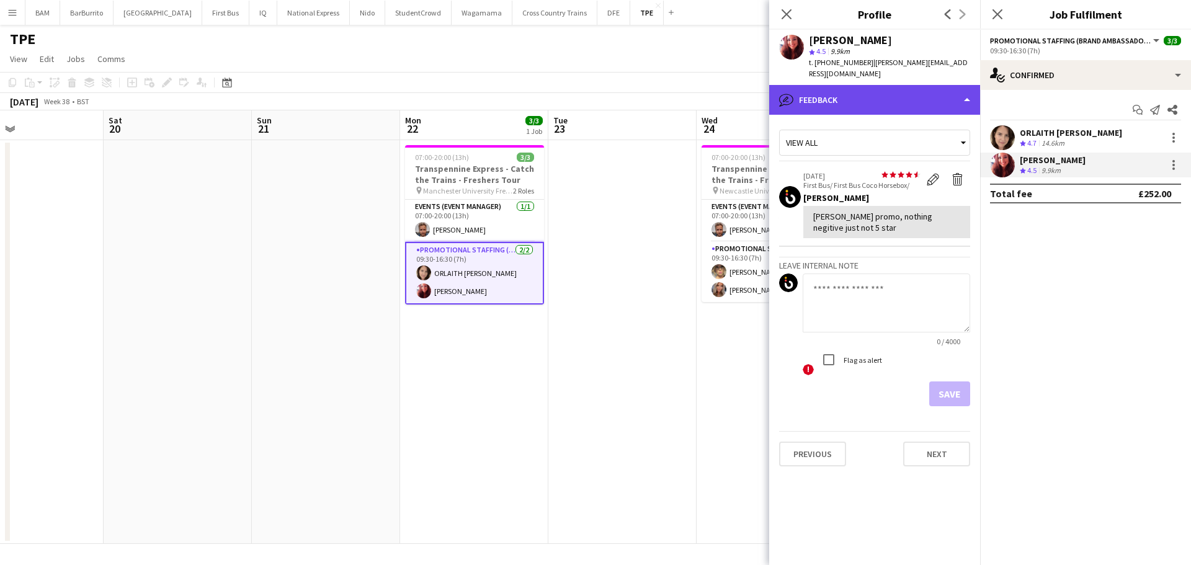
click at [880, 88] on div "bubble-pencil Feedback" at bounding box center [874, 100] width 211 height 30
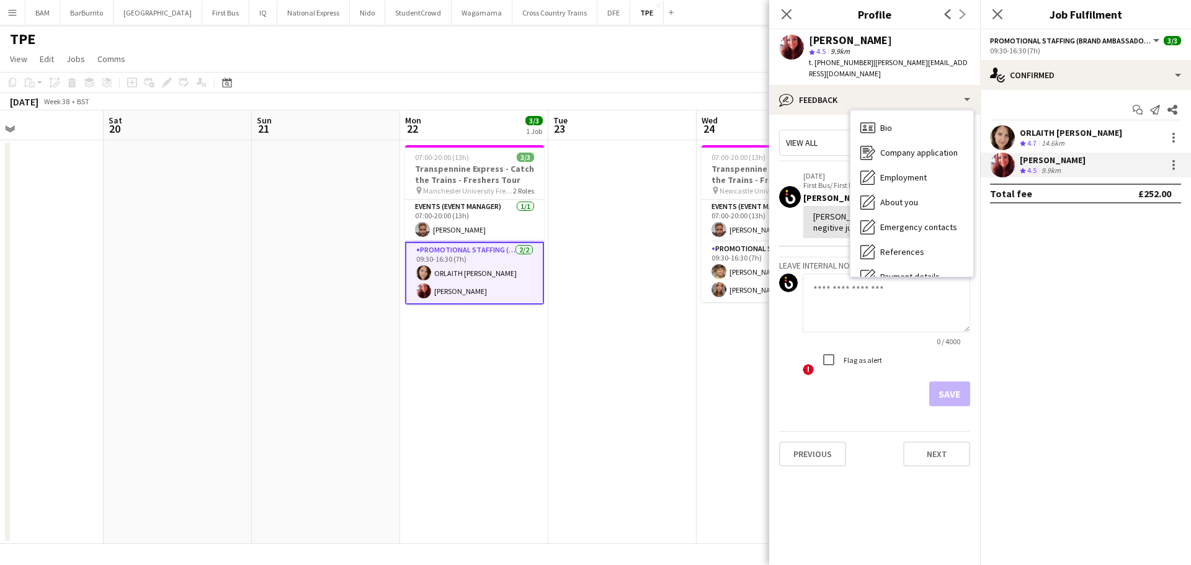
click at [818, 192] on div "[PERSON_NAME]" at bounding box center [887, 197] width 167 height 11
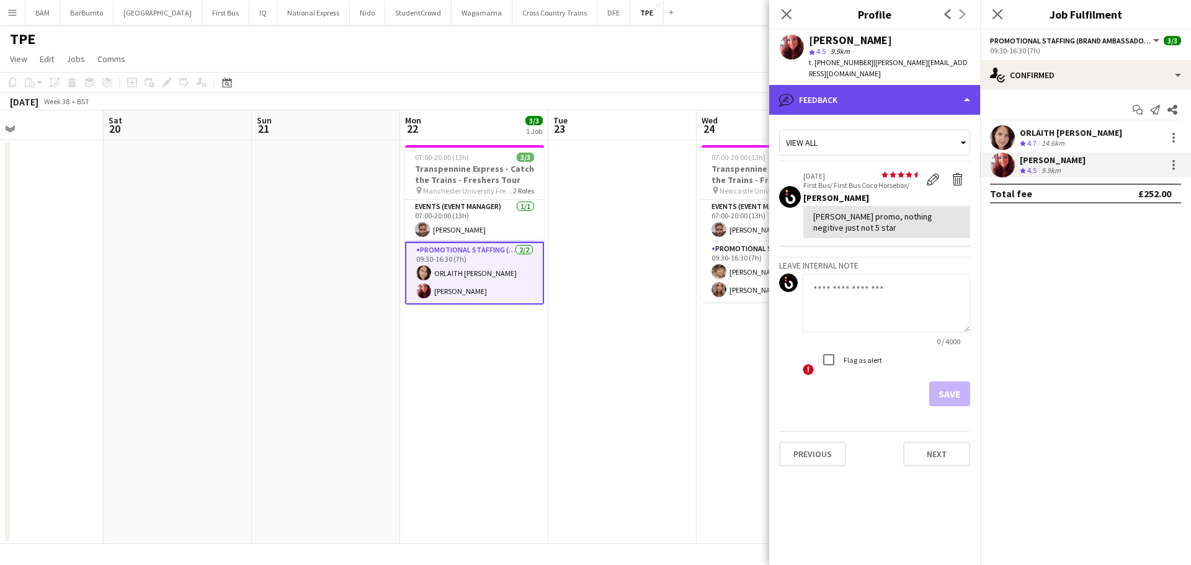
click at [915, 98] on div "bubble-pencil Feedback" at bounding box center [874, 100] width 211 height 30
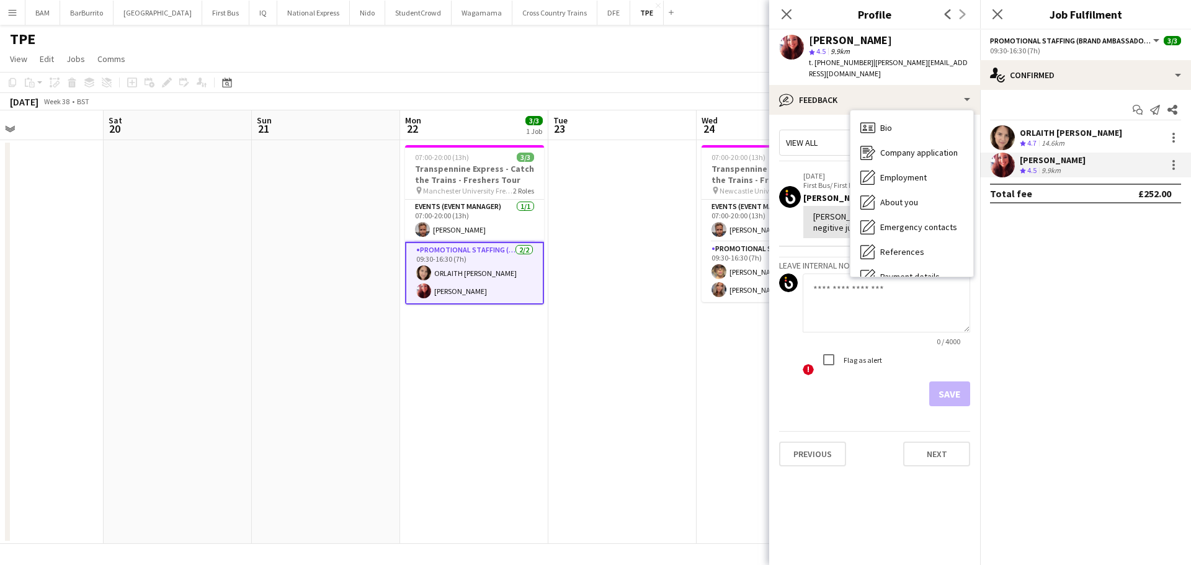
click at [1059, 139] on div "14.6km" at bounding box center [1053, 143] width 28 height 11
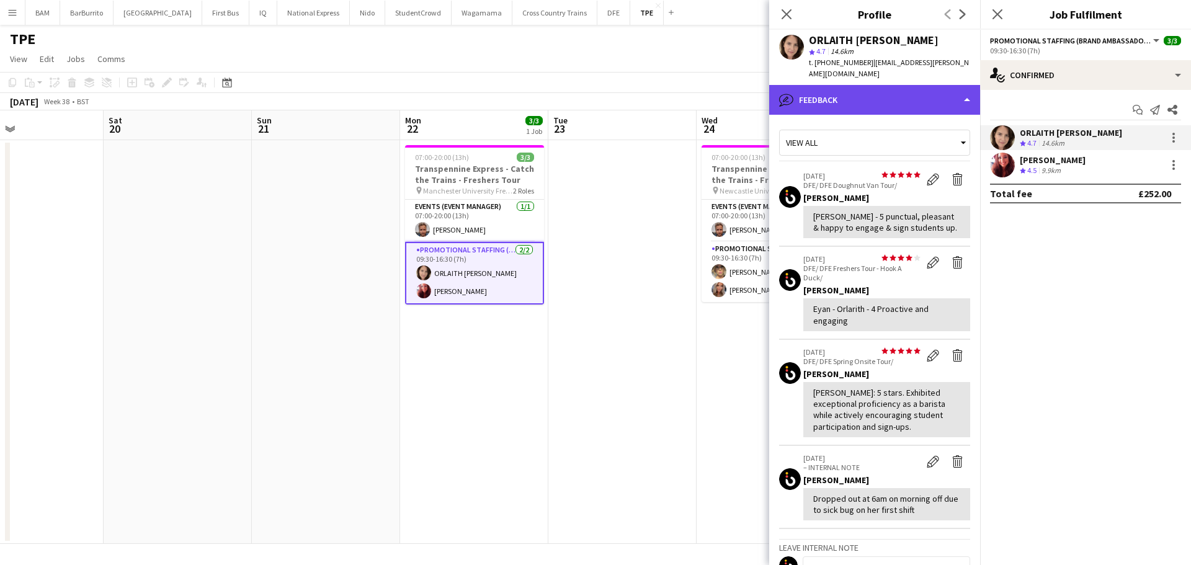
drag, startPoint x: 892, startPoint y: 80, endPoint x: 892, endPoint y: 88, distance: 8.1
click at [892, 85] on div "bubble-pencil Feedback" at bounding box center [874, 100] width 211 height 30
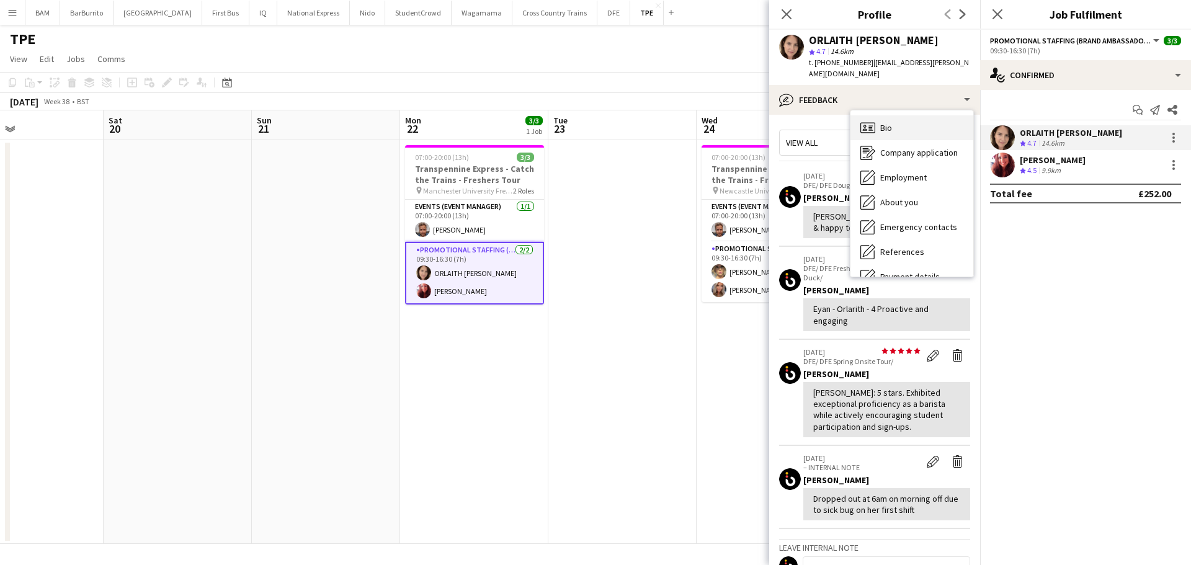
click at [910, 121] on div "Bio Bio" at bounding box center [912, 127] width 123 height 25
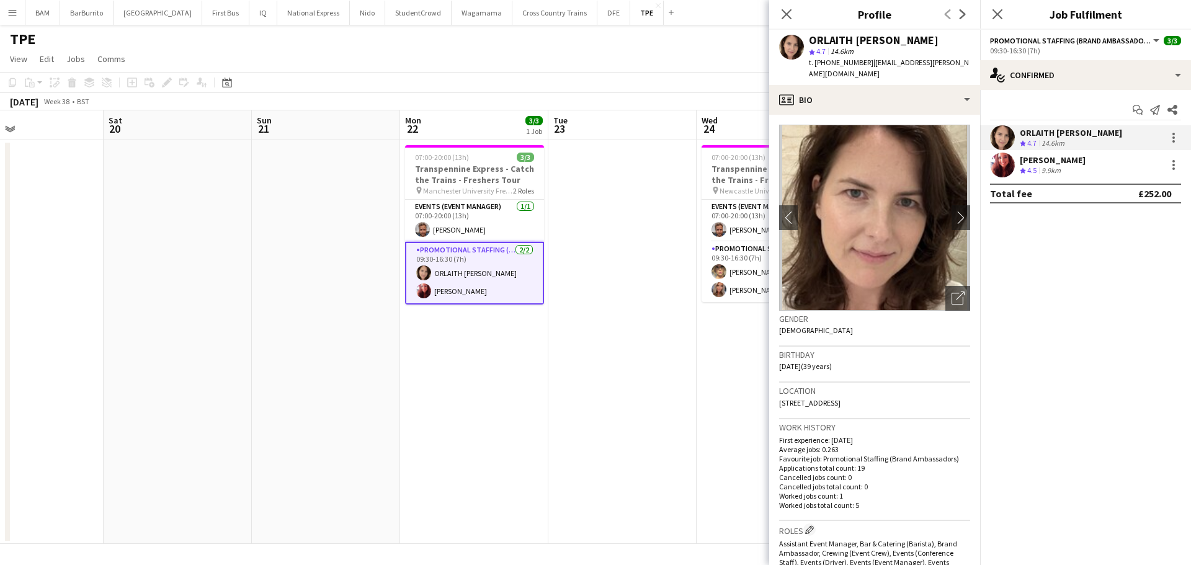
click at [1129, 163] on div "jessica Verbruggen Crew rating 4.5 9.9km" at bounding box center [1085, 165] width 211 height 25
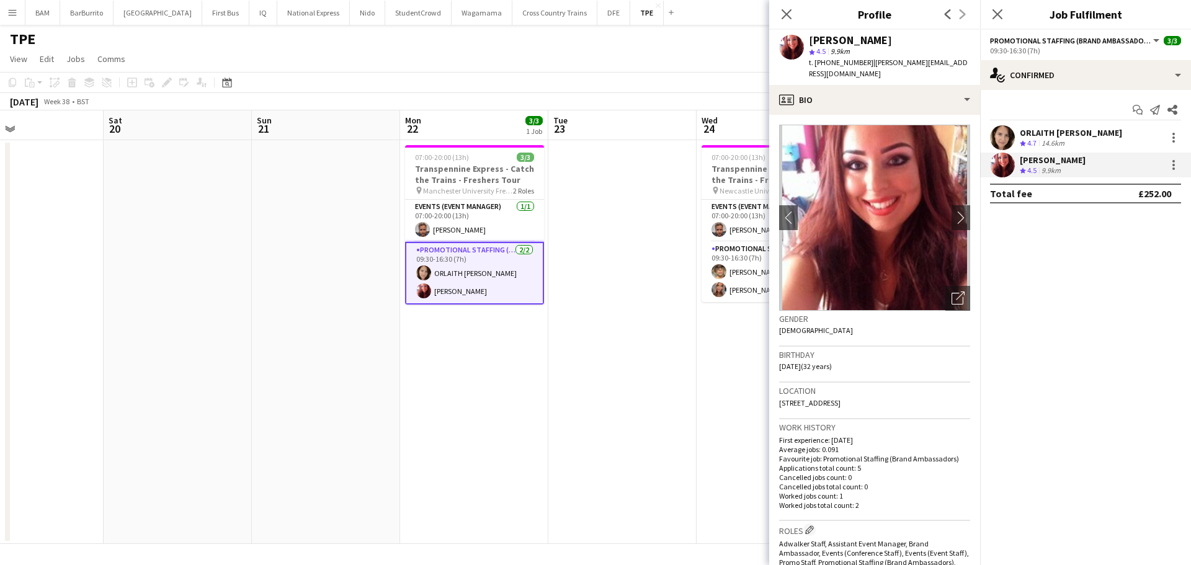
click at [638, 78] on app-toolbar "Copy Paste Paste Ctrl+V Paste with crew Ctrl+Shift+V Paste linked Job Delete Gr…" at bounding box center [595, 82] width 1191 height 21
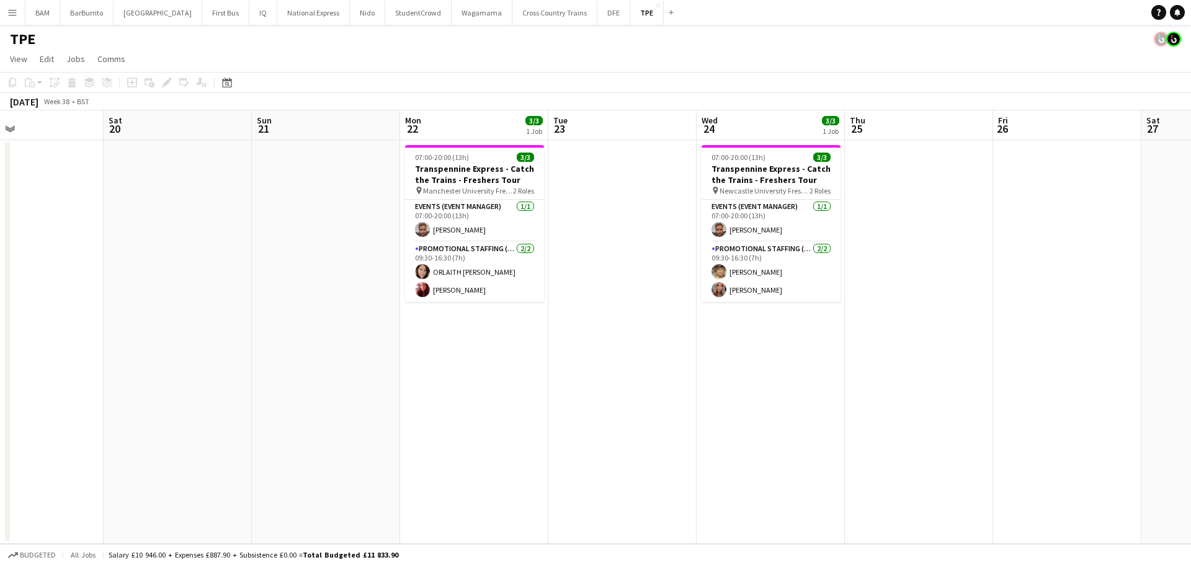
drag, startPoint x: 487, startPoint y: 282, endPoint x: 633, endPoint y: 256, distance: 148.1
click at [488, 283] on app-card-role "Promotional Staffing (Brand Ambassadors) 2/2 09:30-16:30 (7h) ORLAITH Cartwrigh…" at bounding box center [474, 272] width 139 height 60
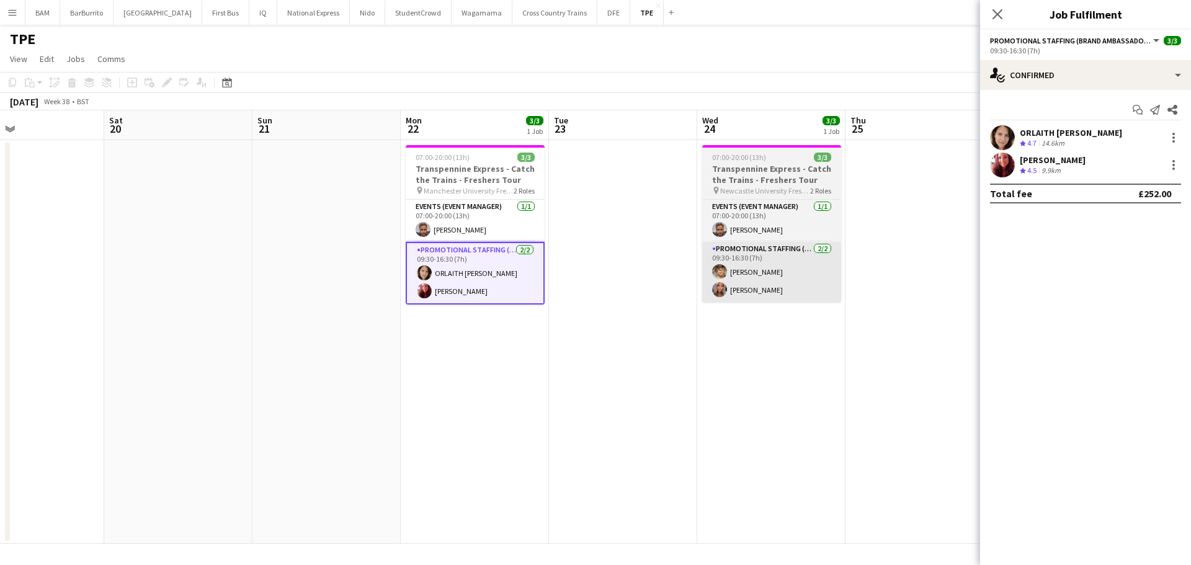
click at [758, 289] on app-card-role "Promotional Staffing (Brand Ambassadors) 2/2 09:30-16:30 (7h) Louise Robson Ash…" at bounding box center [771, 272] width 139 height 60
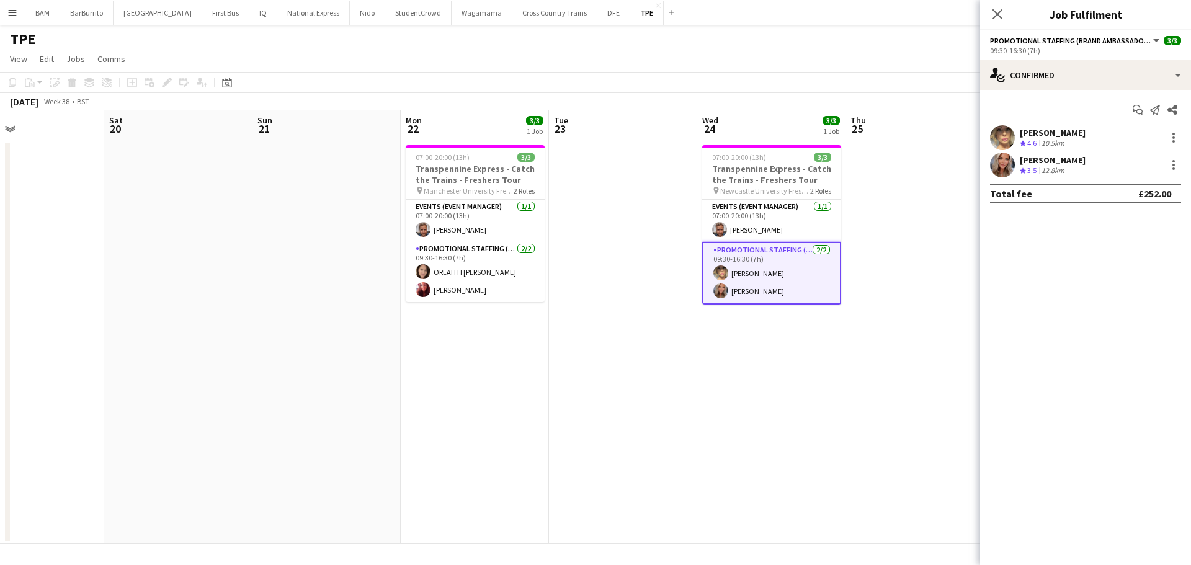
click at [1079, 141] on div "Louise Robson Crew rating 4.6 10.5km" at bounding box center [1085, 137] width 211 height 25
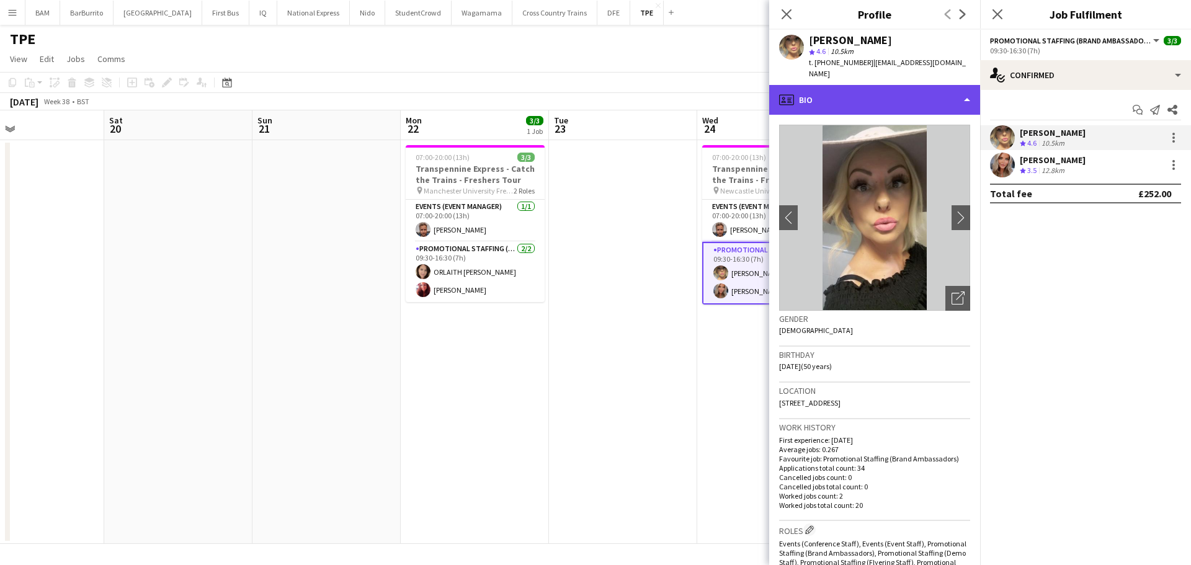
click at [922, 85] on div "profile Bio" at bounding box center [874, 100] width 211 height 30
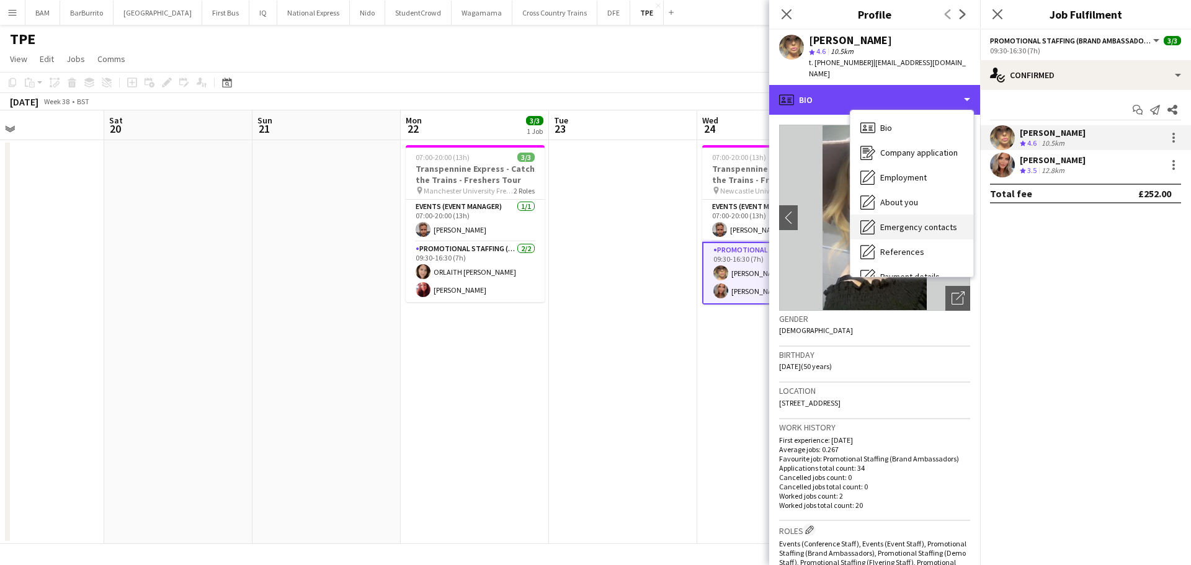
scroll to position [141, 0]
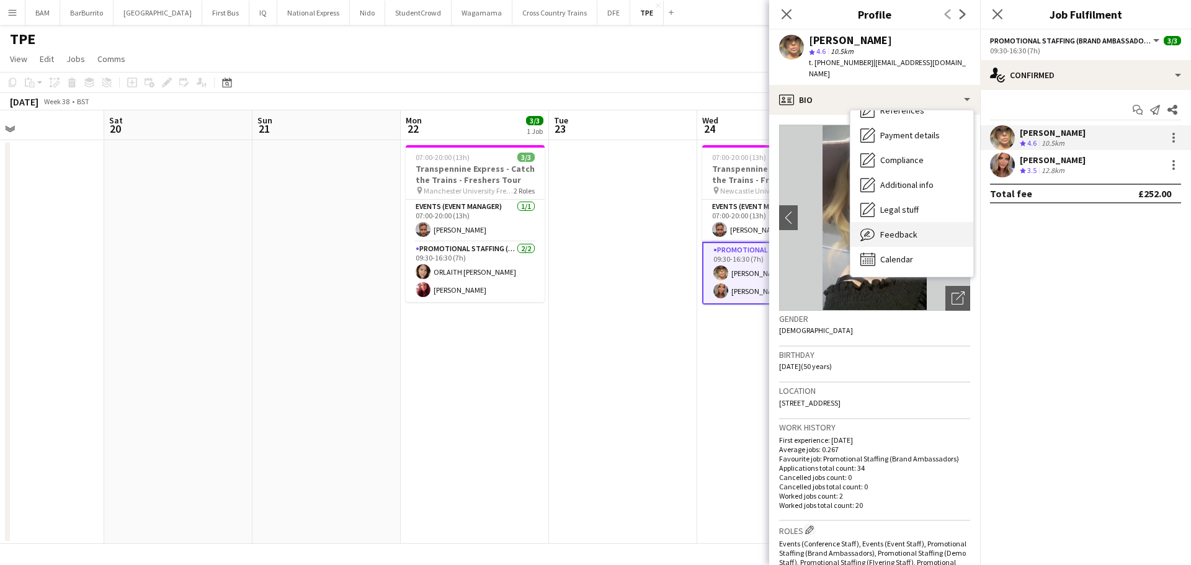
click at [916, 229] on div "Feedback Feedback" at bounding box center [912, 234] width 123 height 25
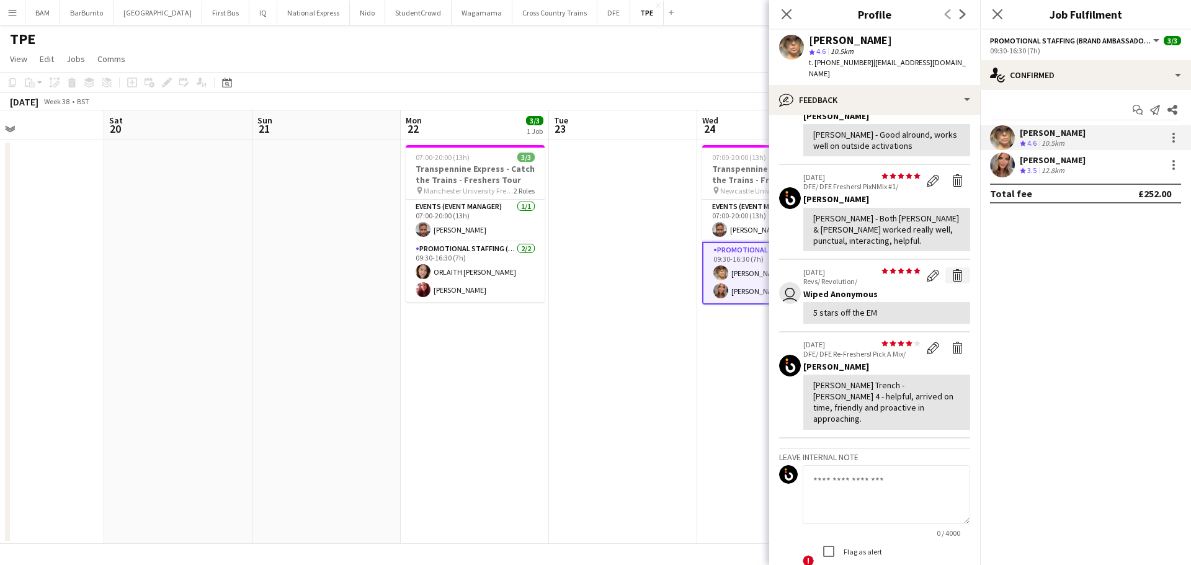
scroll to position [248, 0]
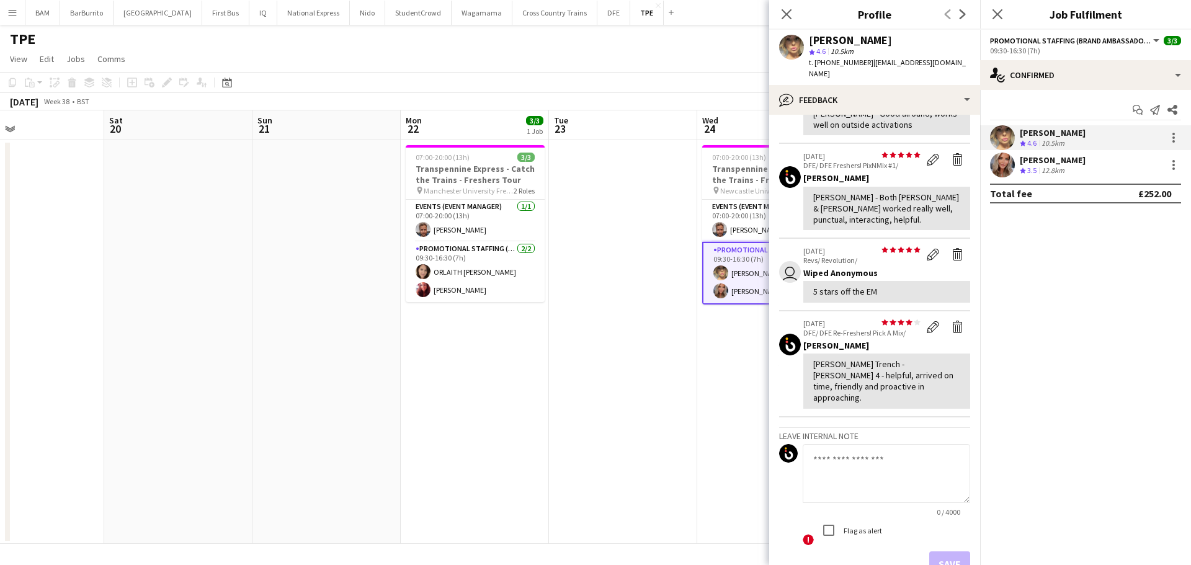
click at [1052, 168] on div "12.8km" at bounding box center [1053, 171] width 28 height 11
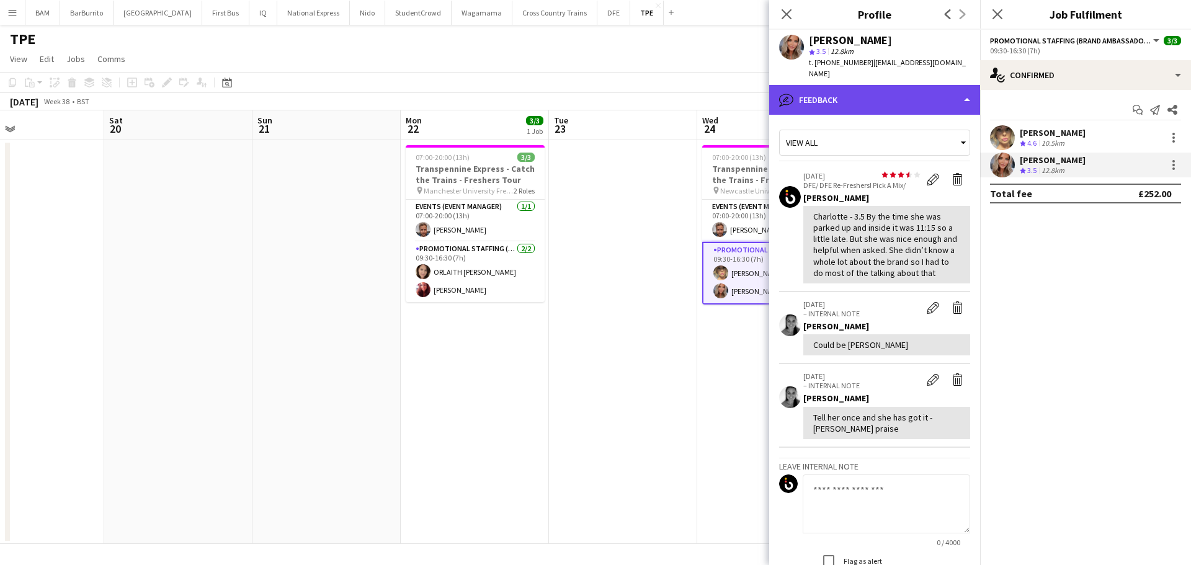
click at [852, 86] on div "bubble-pencil Feedback" at bounding box center [874, 100] width 211 height 30
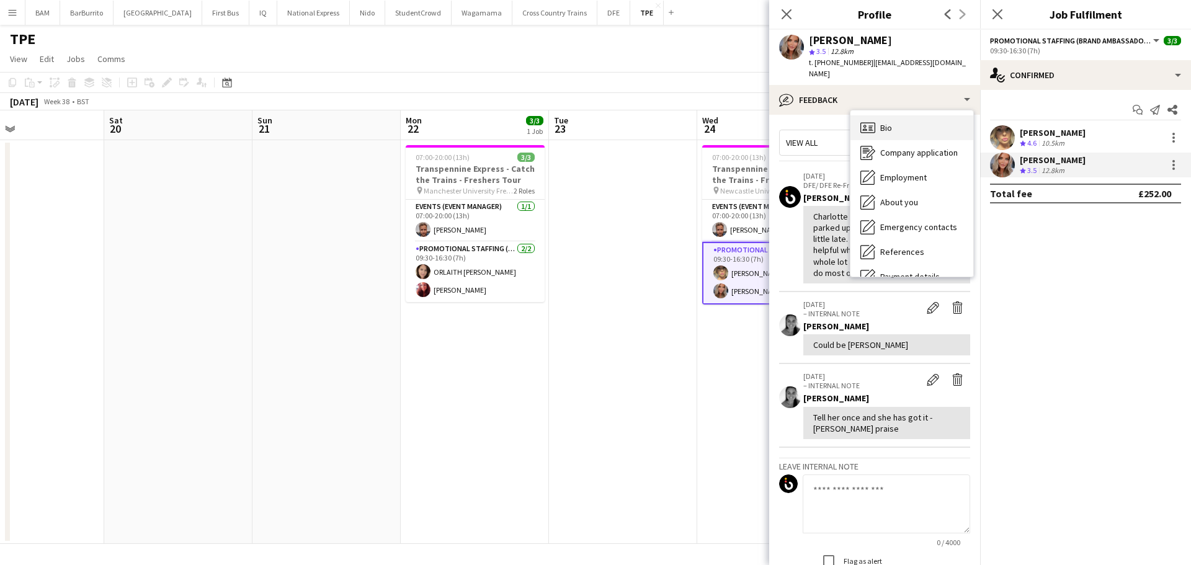
click at [901, 115] on div "Bio Bio" at bounding box center [912, 127] width 123 height 25
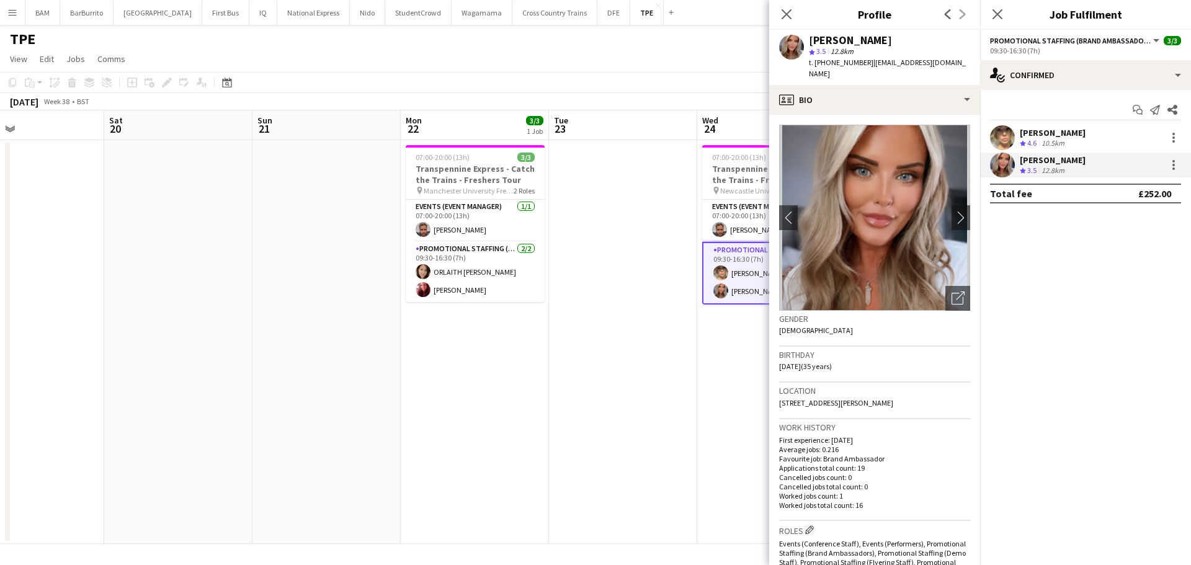
click at [949, 192] on img at bounding box center [874, 218] width 191 height 186
click at [952, 211] on app-icon "chevron-right" at bounding box center [961, 217] width 19 height 13
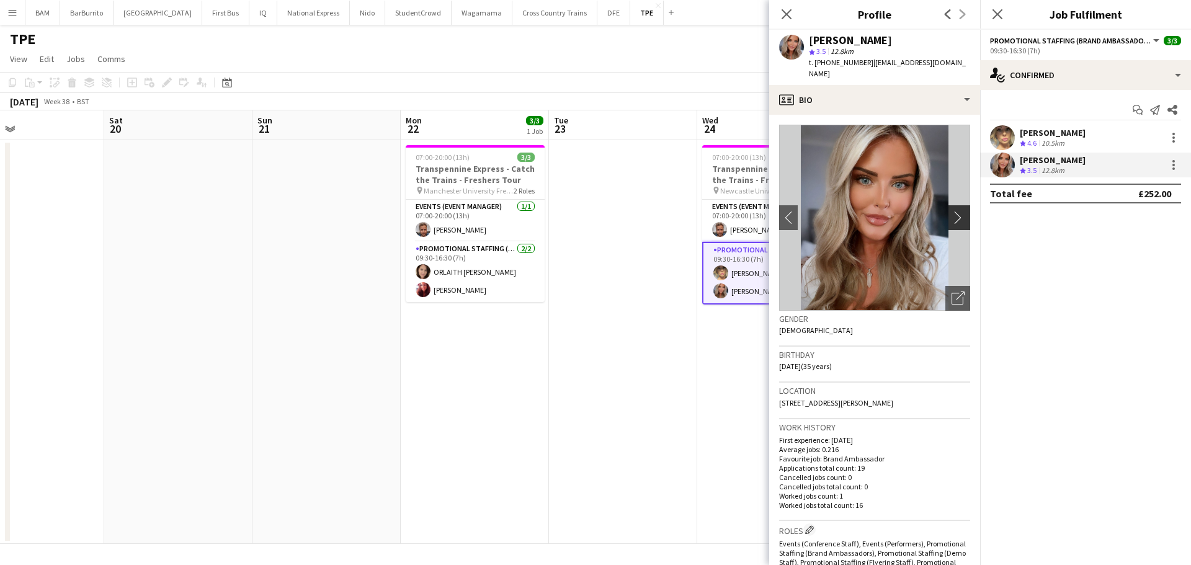
click at [952, 211] on app-icon "chevron-right" at bounding box center [961, 217] width 19 height 13
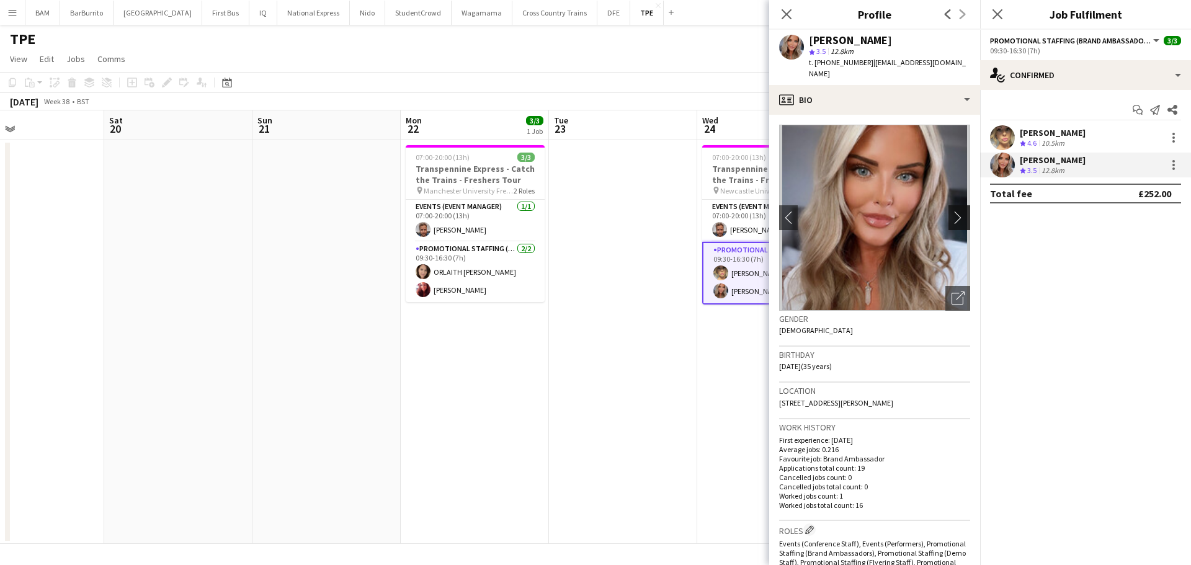
click at [952, 211] on app-icon "chevron-right" at bounding box center [961, 217] width 19 height 13
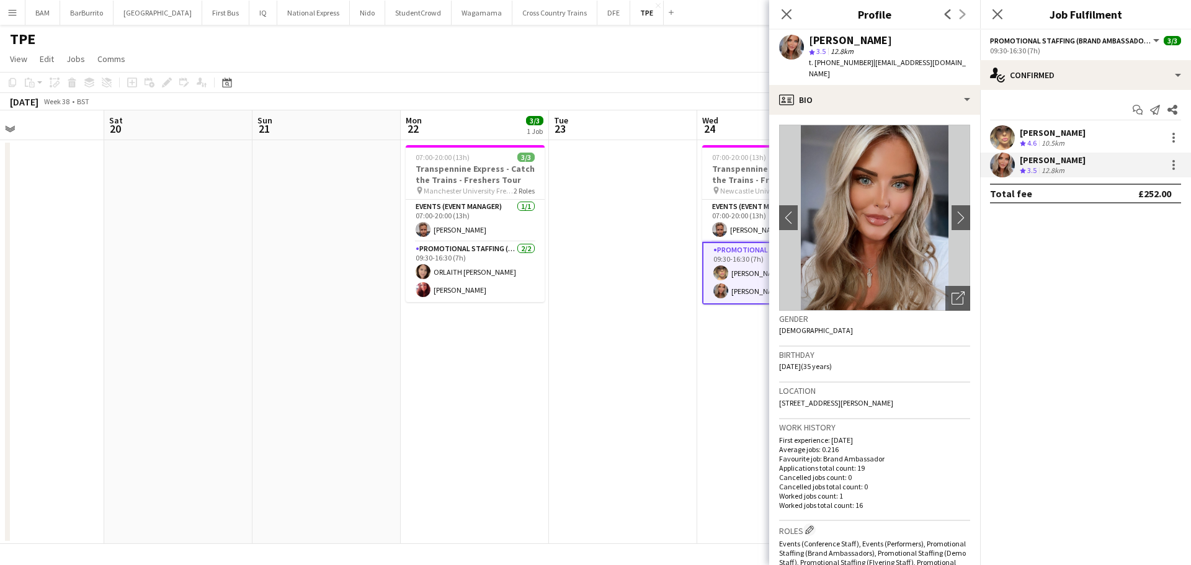
click at [1076, 135] on div "Louise Robson Crew rating 4.6 10.5km" at bounding box center [1085, 137] width 211 height 25
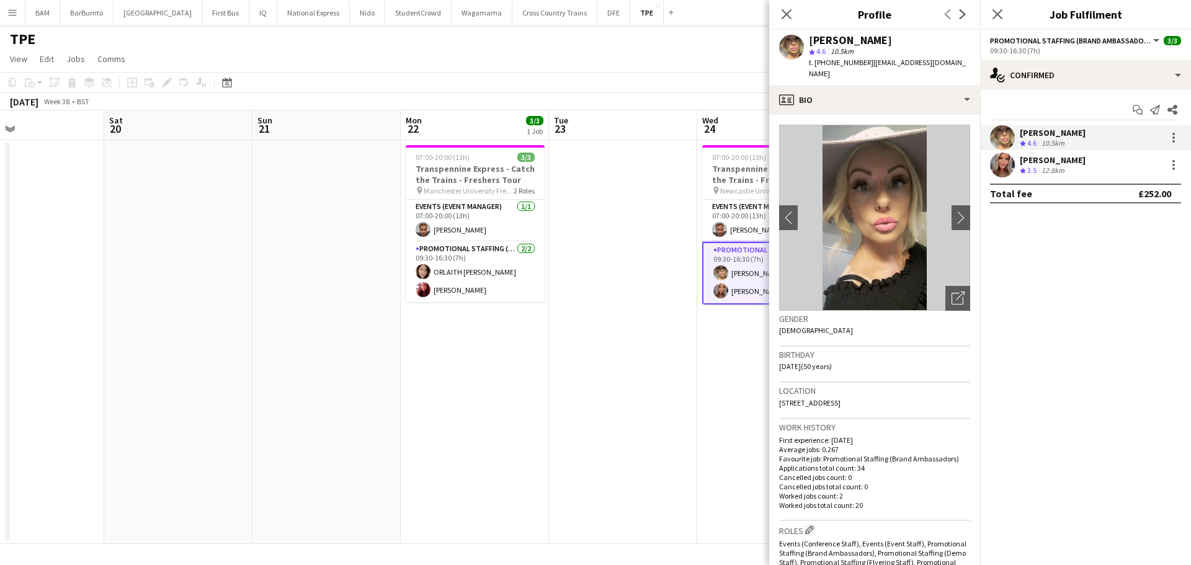
click at [1089, 156] on div "Ashleigh Bell Crew rating 3.5 12.8km" at bounding box center [1085, 165] width 211 height 25
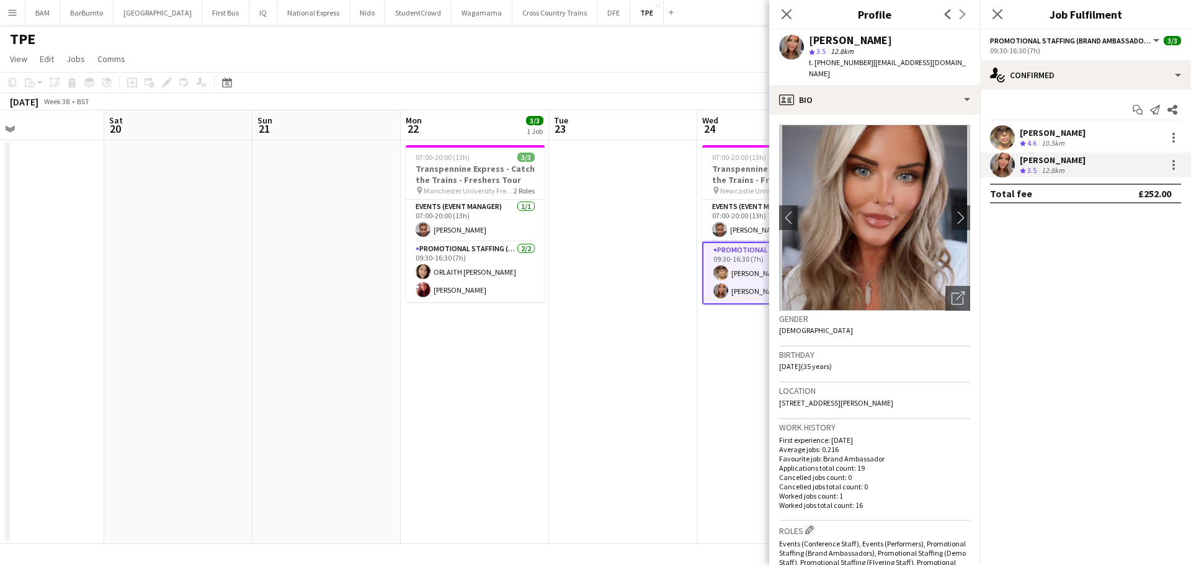
click at [686, 79] on app-toolbar "Copy Paste Paste Ctrl+V Paste with crew Ctrl+Shift+V Paste linked Job Delete Gr…" at bounding box center [595, 82] width 1191 height 21
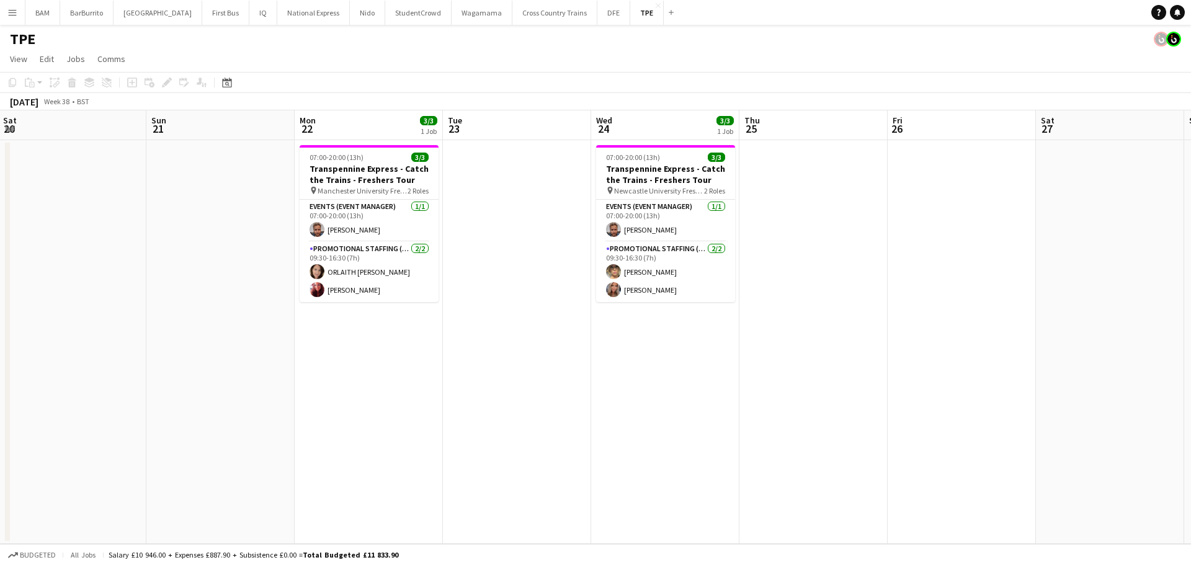
scroll to position [0, 447]
drag, startPoint x: 962, startPoint y: 242, endPoint x: 856, endPoint y: 241, distance: 106.7
click at [856, 241] on app-calendar-viewport "Wed 17 Thu 18 Fri 19 Sat 20 Sun 21 Mon 22 3/3 1 Job Tue 23 Wed 24 3/3 1 Job Thu…" at bounding box center [595, 327] width 1191 height 434
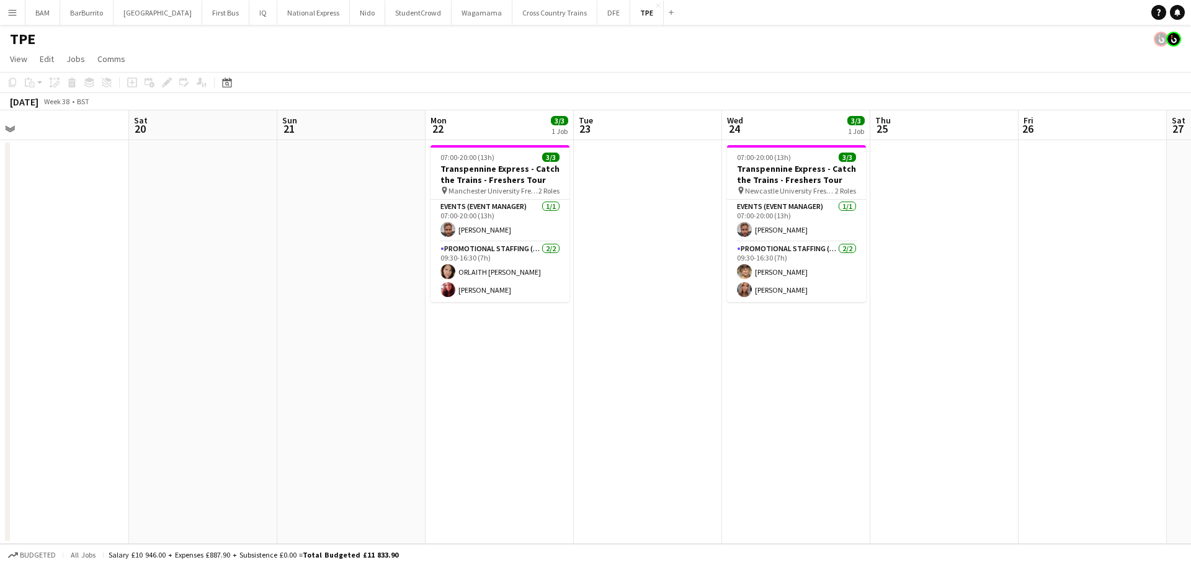
drag, startPoint x: 612, startPoint y: 321, endPoint x: 974, endPoint y: 283, distance: 363.7
click at [974, 283] on app-calendar-viewport "Wed 17 Thu 18 Fri 19 Sat 20 Sun 21 Mon 22 3/3 1 Job Tue 23 Wed 24 3/3 1 Job Thu…" at bounding box center [595, 327] width 1191 height 434
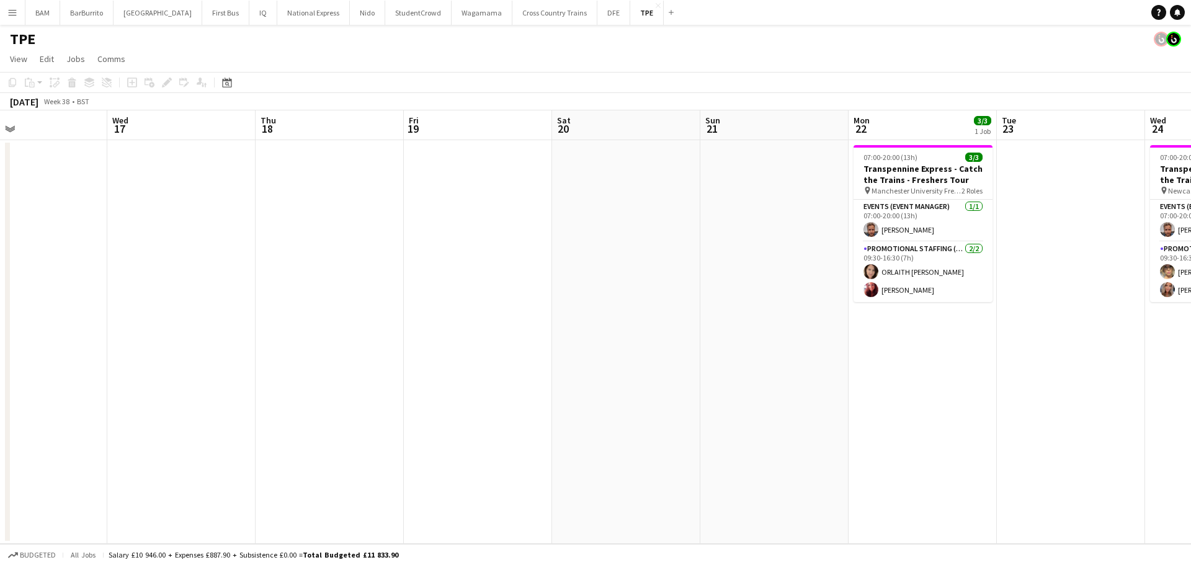
drag, startPoint x: 473, startPoint y: 331, endPoint x: 717, endPoint y: 341, distance: 243.4
click at [967, 342] on app-calendar-viewport "Sun 14 Mon 15 Tue 16 Wed 17 Thu 18 Fri 19 Sat 20 Sun 21 Mon 22 3/3 1 Job Tue 23…" at bounding box center [595, 327] width 1191 height 434
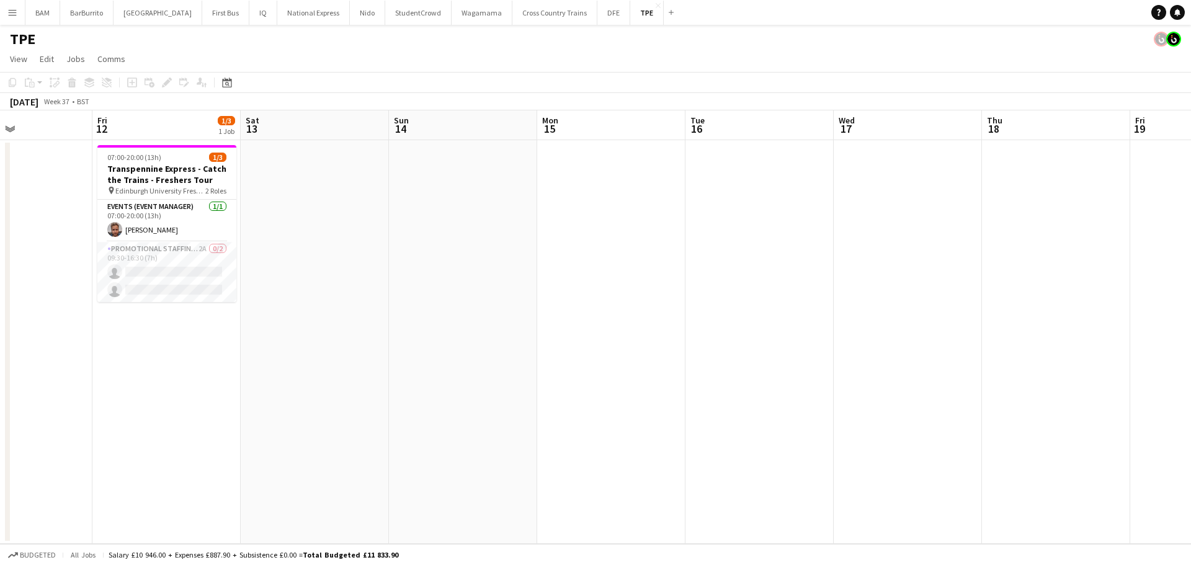
drag, startPoint x: 416, startPoint y: 298, endPoint x: 1047, endPoint y: 301, distance: 631.6
click at [1047, 301] on app-calendar-viewport "Tue 9 Wed 10 Thu 11 Fri 12 1/3 1 Job Sat 13 Sun 14 Mon 15 Tue 16 Wed 17 Thu 18 …" at bounding box center [595, 327] width 1191 height 434
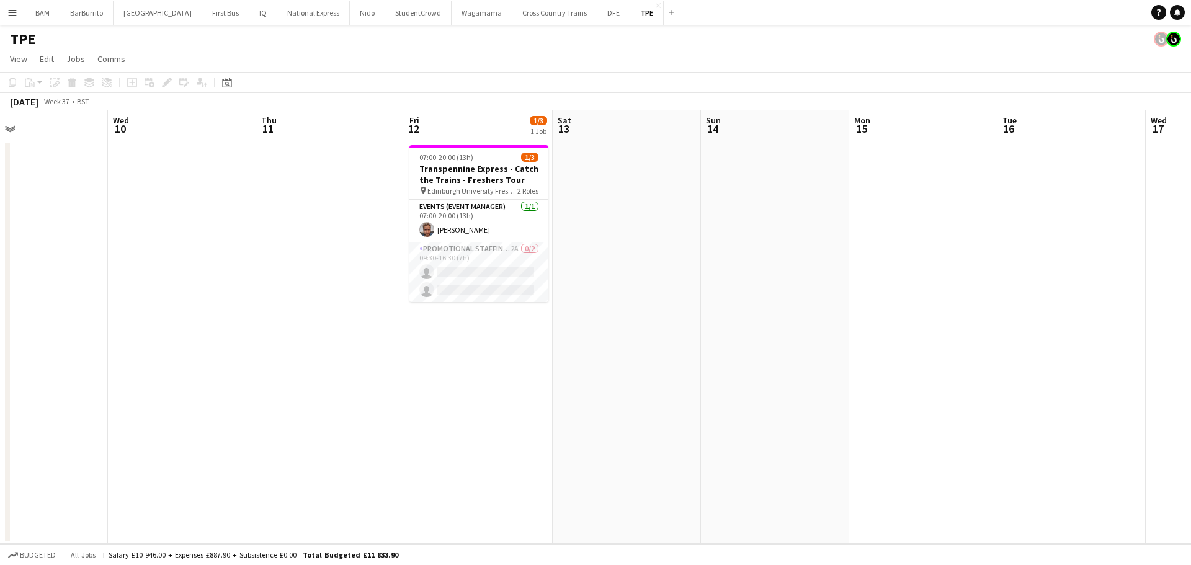
drag, startPoint x: 499, startPoint y: 250, endPoint x: 813, endPoint y: 256, distance: 314.0
click at [813, 256] on app-calendar-viewport "Sun 7 Mon 8 Tue 9 Wed 10 Thu 11 Fri 12 1/3 1 Job Sat 13 Sun 14 Mon 15 Tue 16 We…" at bounding box center [595, 327] width 1191 height 434
click at [598, 22] on button "DFE Close" at bounding box center [614, 13] width 33 height 24
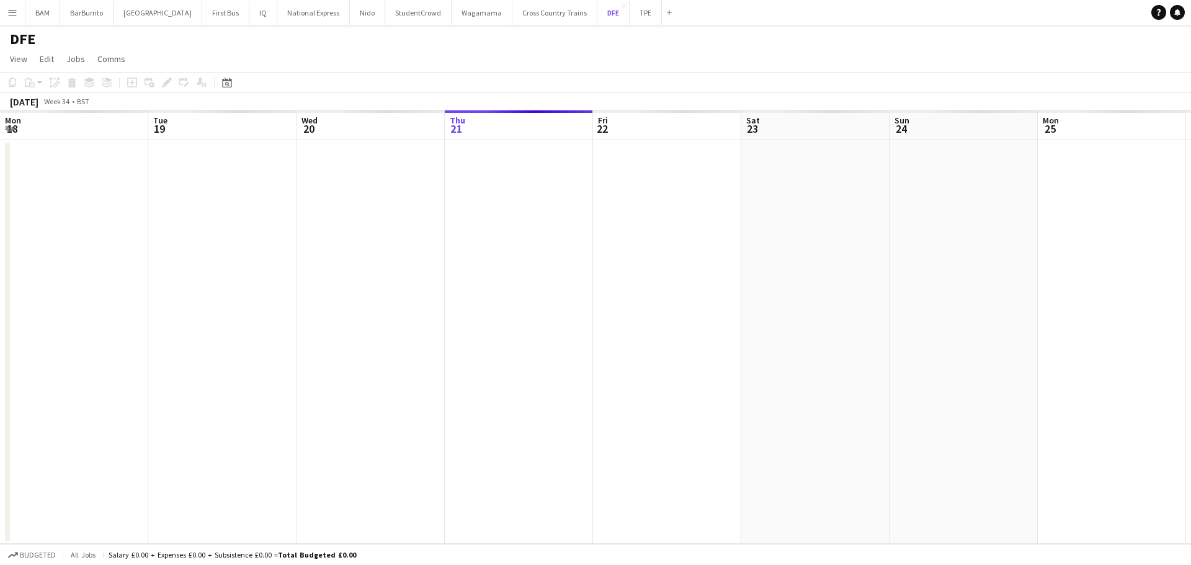
scroll to position [0, 297]
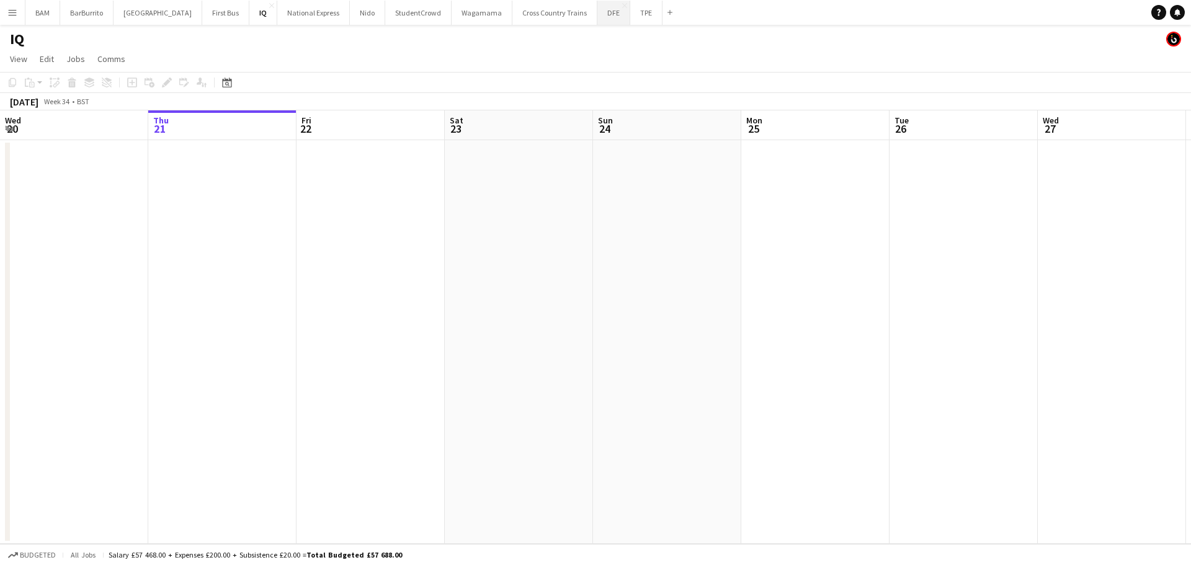
click at [598, 11] on button "DFE Close" at bounding box center [614, 13] width 33 height 24
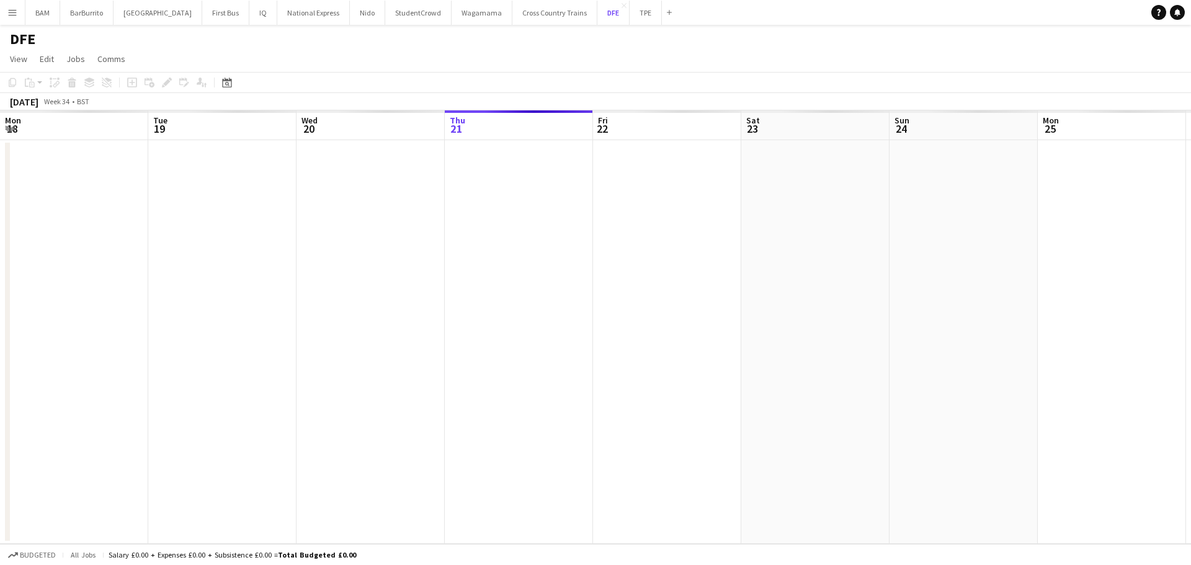
scroll to position [0, 297]
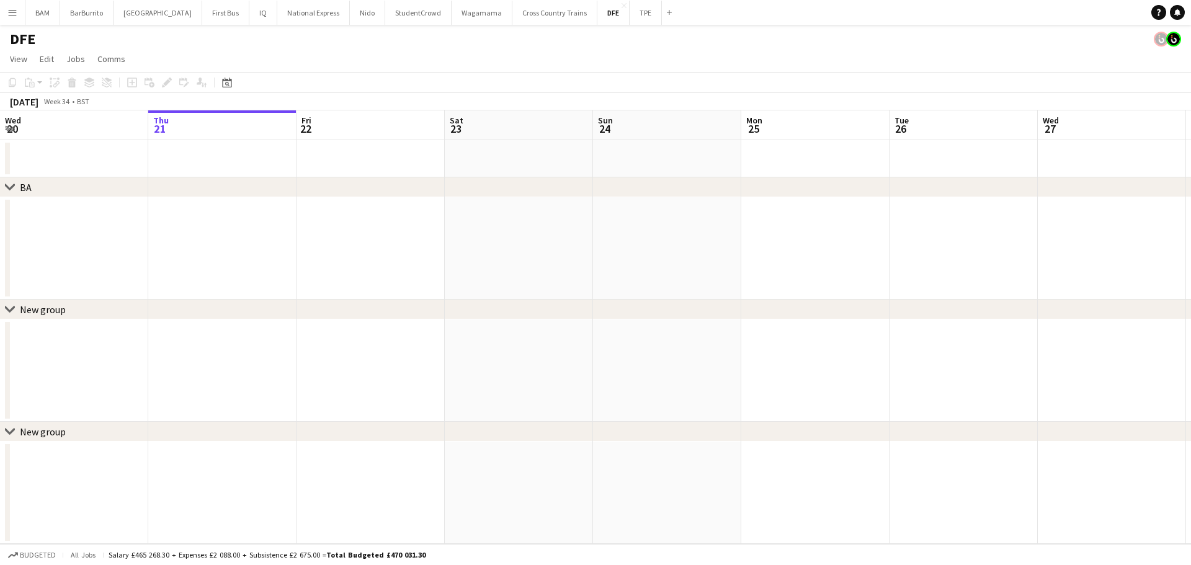
click at [218, 84] on div "Date picker [DATE] [DATE] [DATE] M [DATE] T [DATE] W [DATE] T [DATE] F [DATE] S…" at bounding box center [223, 82] width 28 height 15
click at [222, 81] on div "Date picker" at bounding box center [227, 82] width 15 height 15
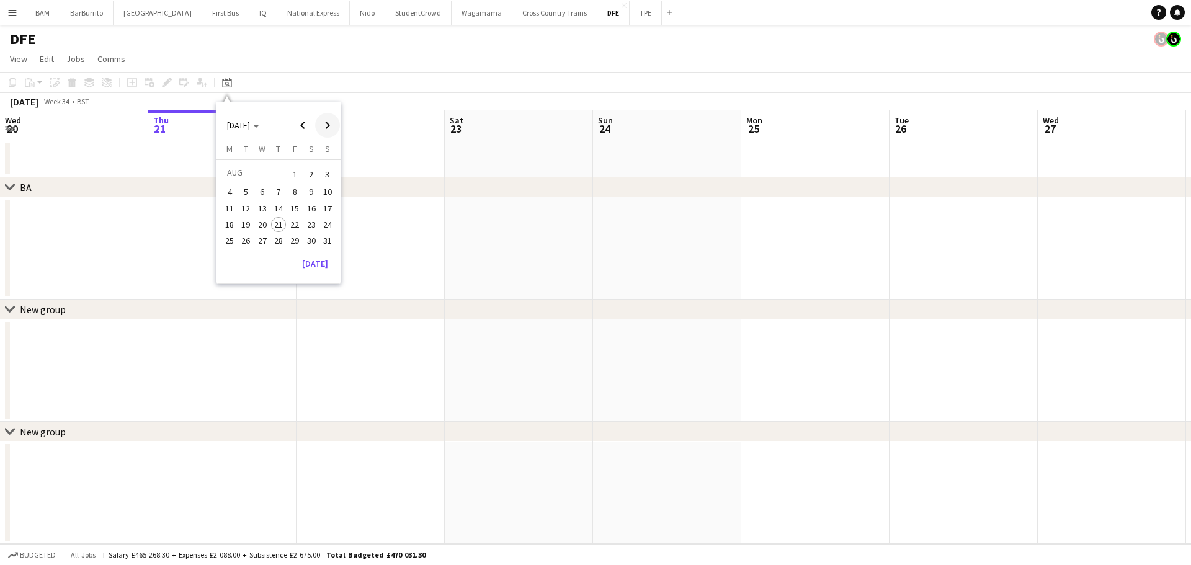
click at [326, 126] on span "Next month" at bounding box center [327, 125] width 25 height 25
click at [269, 202] on span "10" at bounding box center [262, 205] width 15 height 15
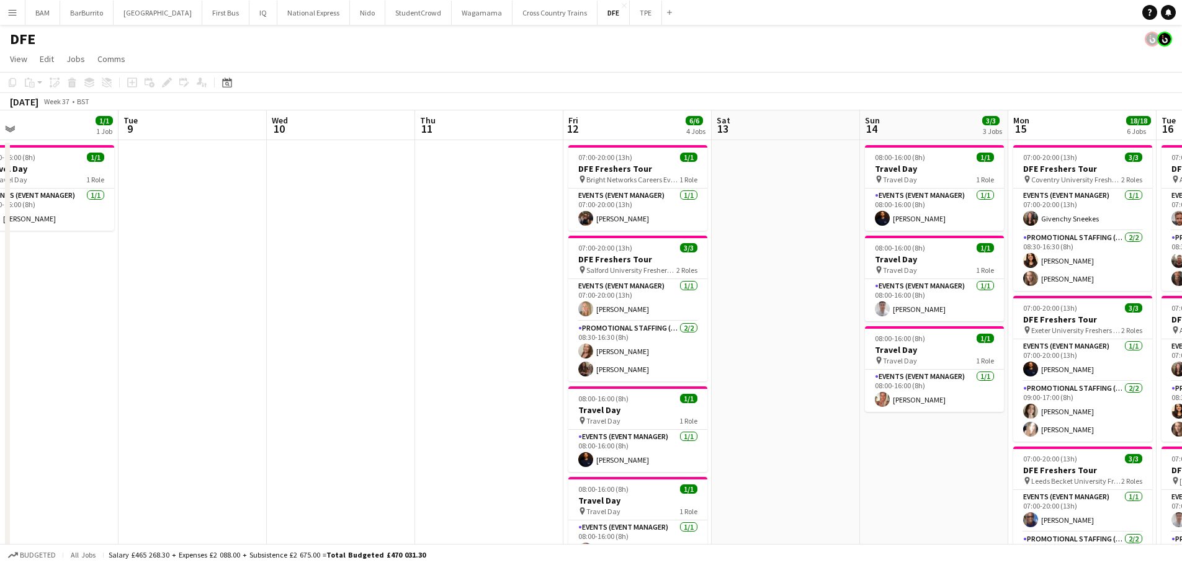
drag, startPoint x: 290, startPoint y: 186, endPoint x: 242, endPoint y: 181, distance: 48.0
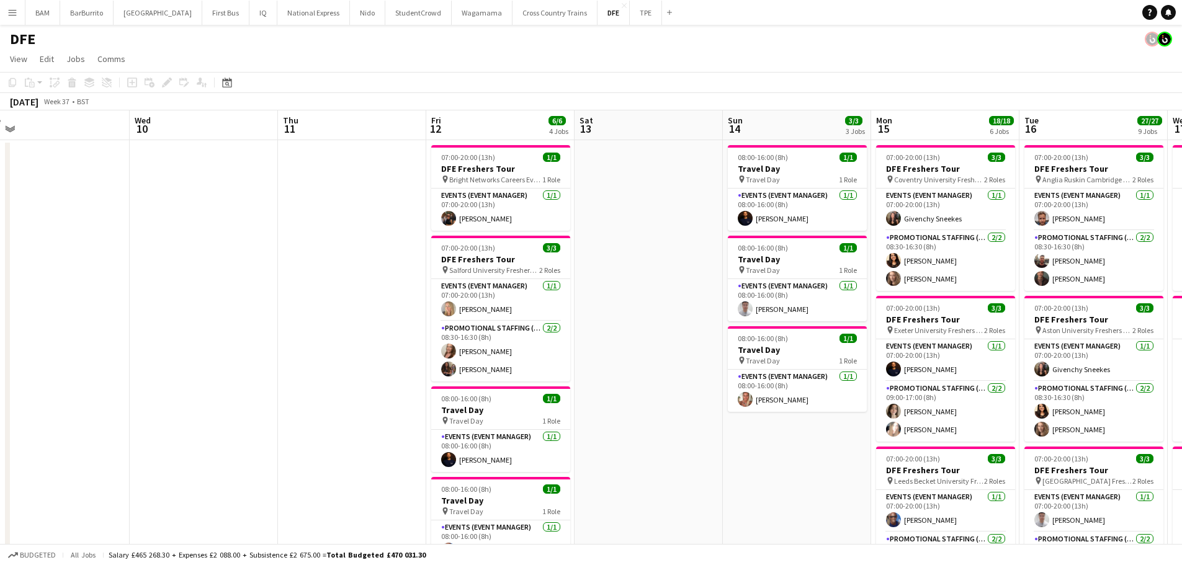
scroll to position [0, 497]
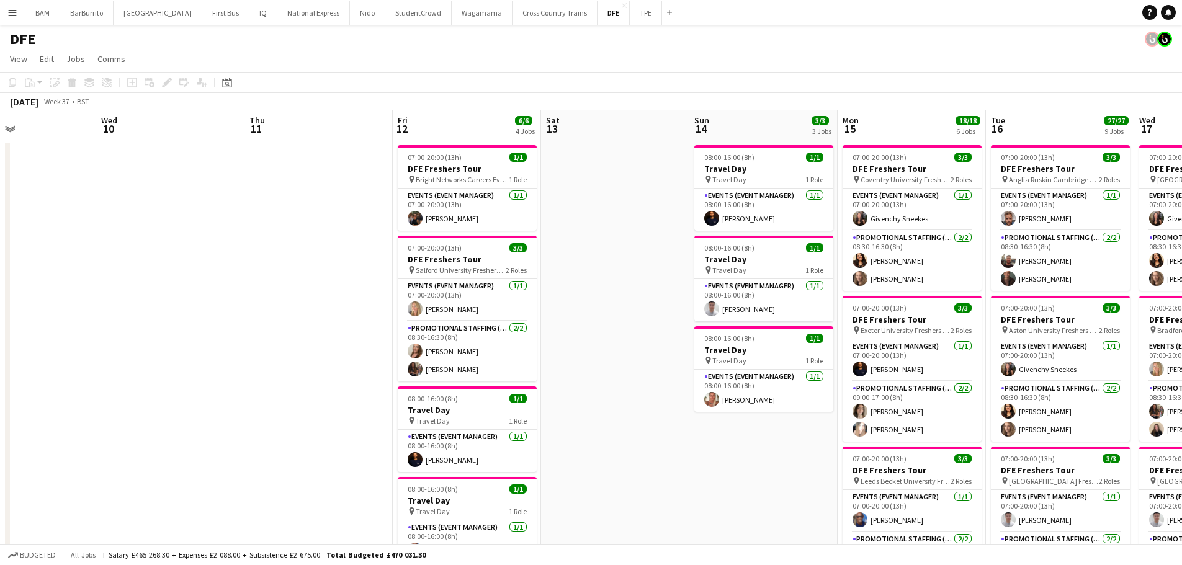
drag, startPoint x: 460, startPoint y: 212, endPoint x: 289, endPoint y: 192, distance: 171.7
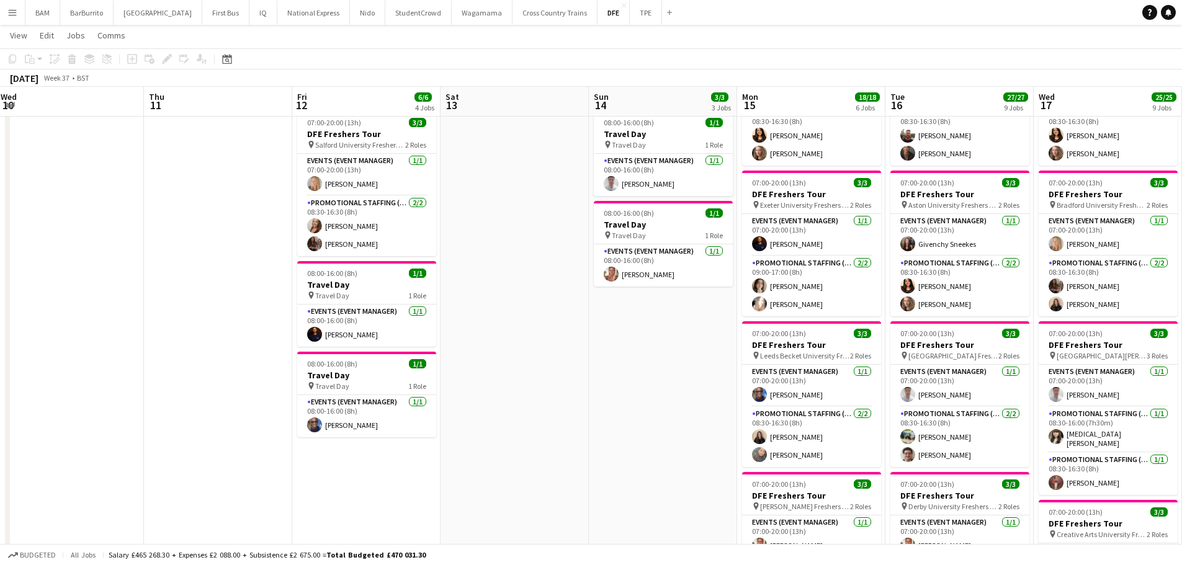
scroll to position [0, 390]
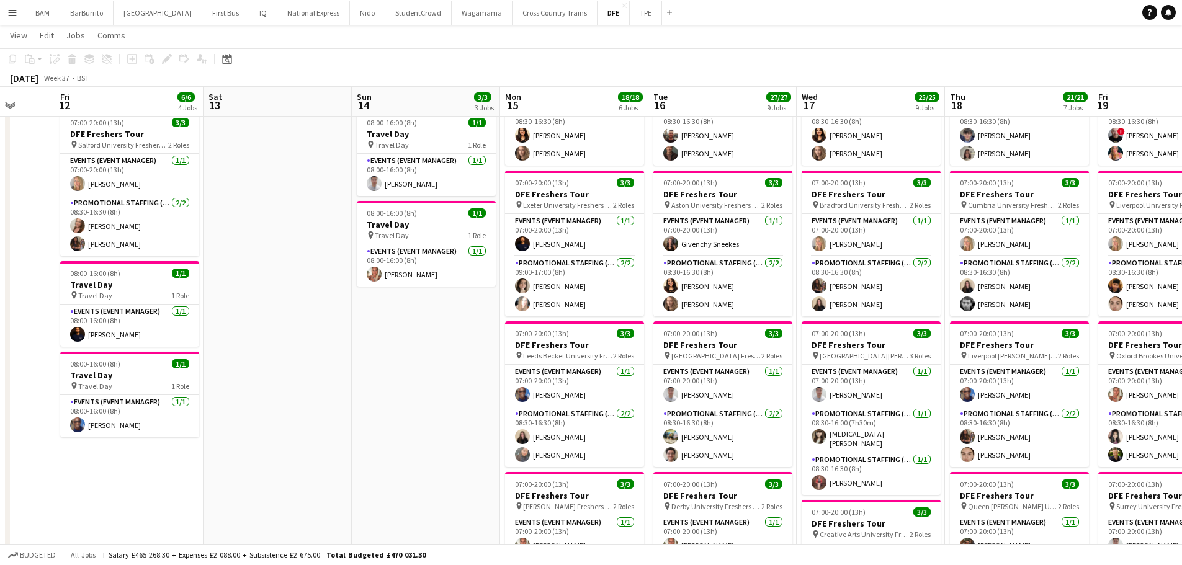
drag, startPoint x: 565, startPoint y: 247, endPoint x: 266, endPoint y: 202, distance: 301.8
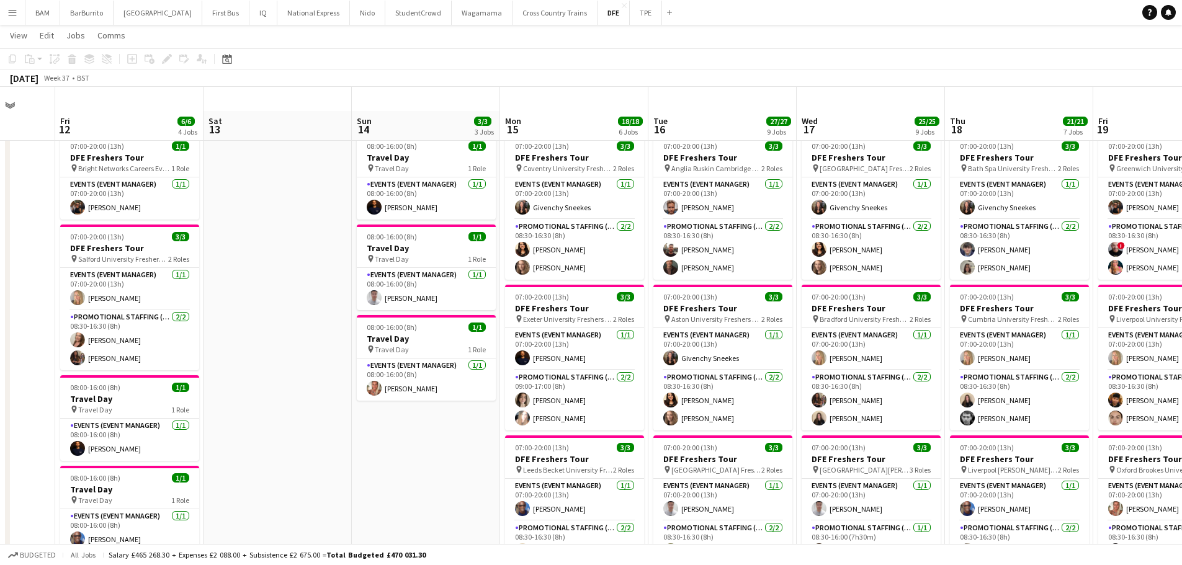
scroll to position [0, 0]
